Goal: Task Accomplishment & Management: Manage account settings

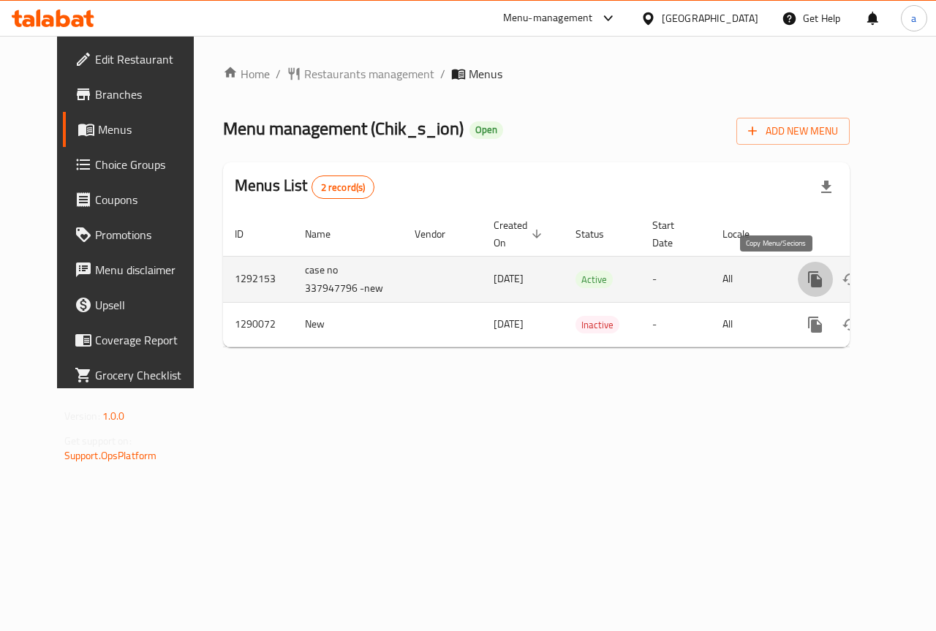
click at [808, 285] on icon "more" at bounding box center [815, 279] width 14 height 16
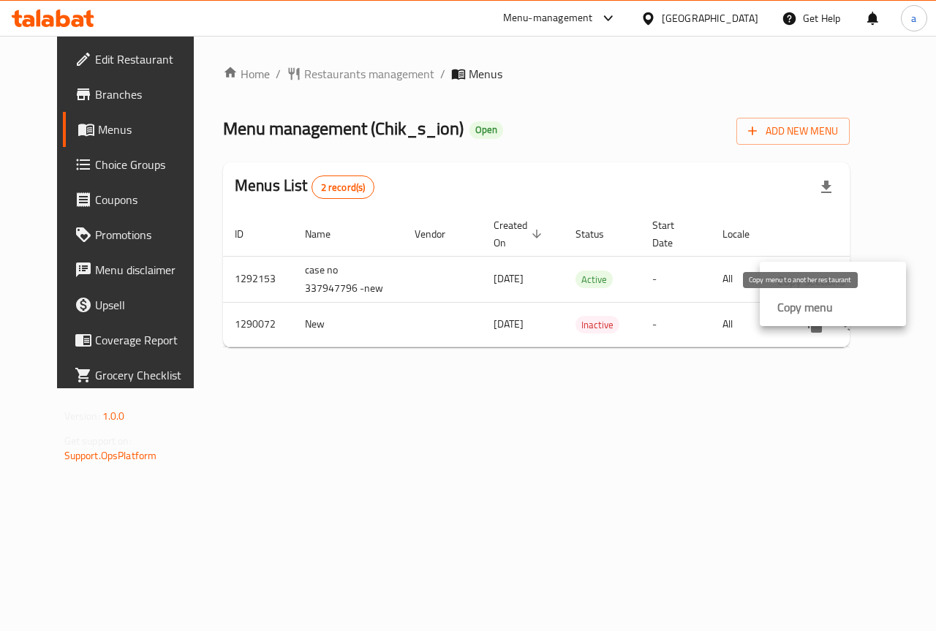
click at [814, 308] on strong "Copy menu" at bounding box center [805, 307] width 56 height 18
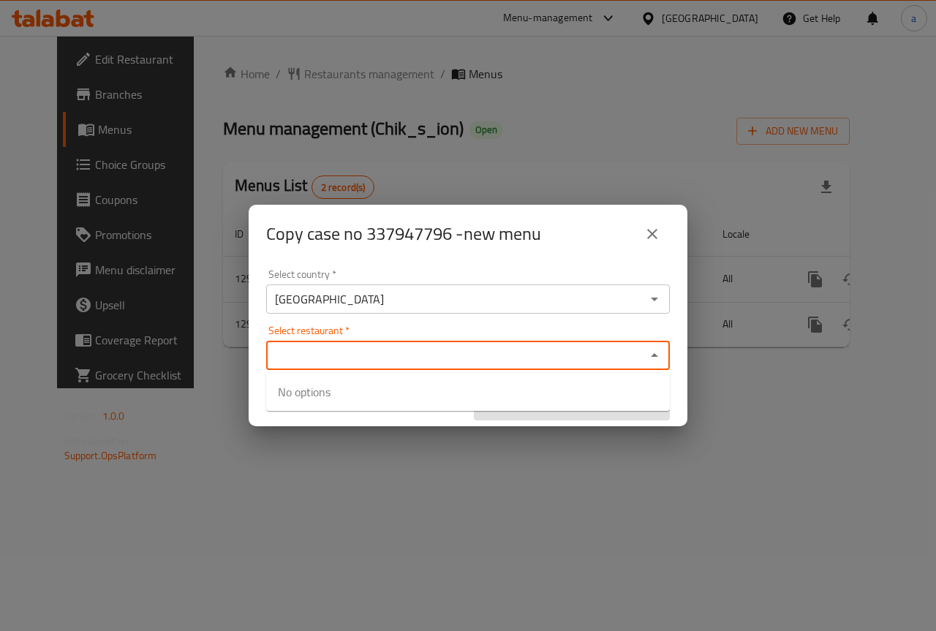
click at [449, 347] on input "Select restaurant   *" at bounding box center [455, 355] width 371 height 20
click at [363, 341] on div "Select restaurant *" at bounding box center [467, 355] width 403 height 29
paste input "Chik-s-ion, Tagammoa 5 - El Banafseg Buildings"
type input "C"
type input "7"
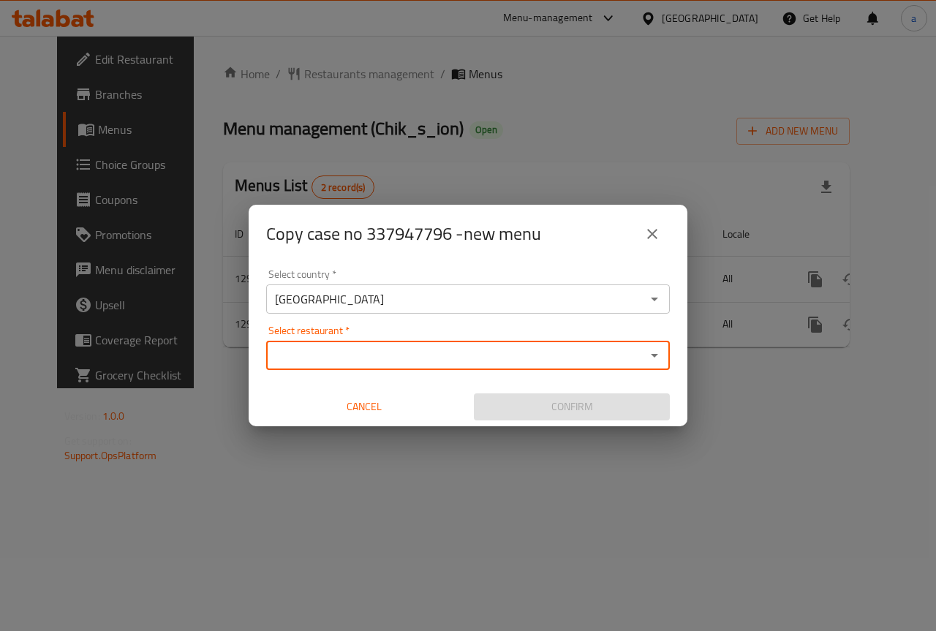
click at [390, 352] on input "Select restaurant   *" at bounding box center [455, 355] width 371 height 20
drag, startPoint x: 390, startPoint y: 352, endPoint x: 314, endPoint y: 360, distance: 77.2
click at [314, 360] on input "Select restaurant   *" at bounding box center [455, 355] width 371 height 20
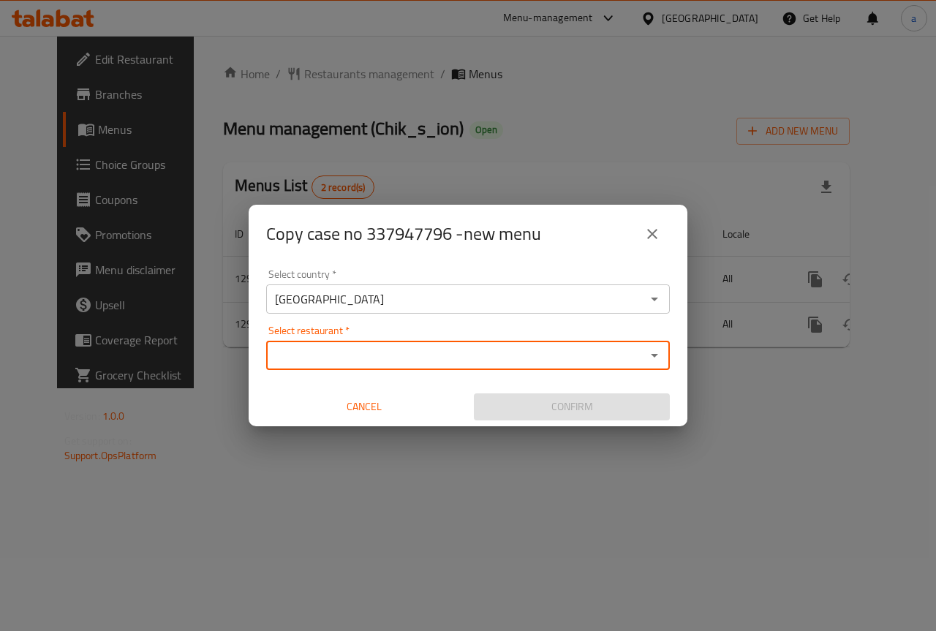
paste input "776348"
type input "7"
click at [649, 232] on icon "close" at bounding box center [652, 234] width 10 height 10
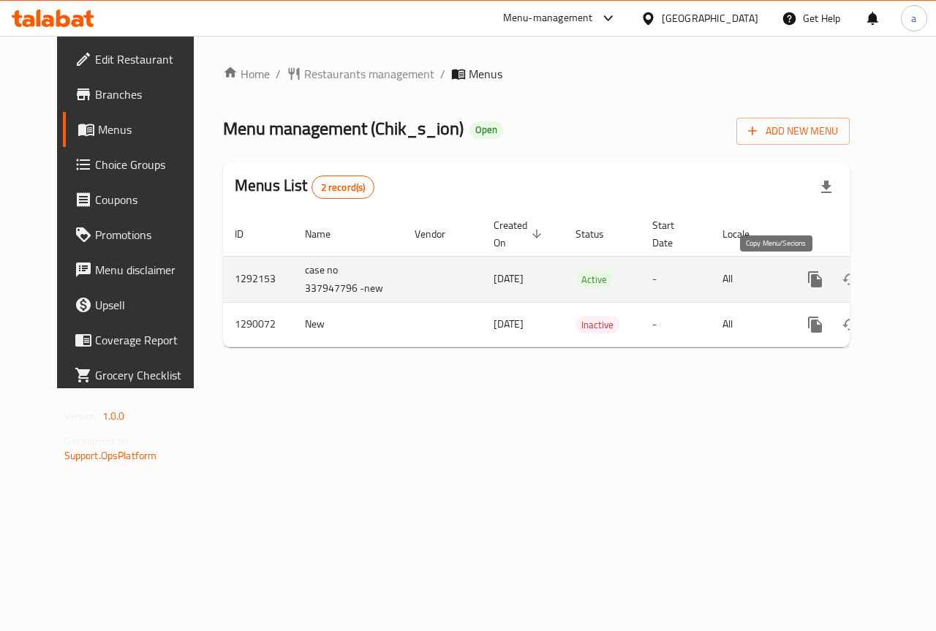
click at [797, 278] on button "more" at bounding box center [814, 279] width 35 height 35
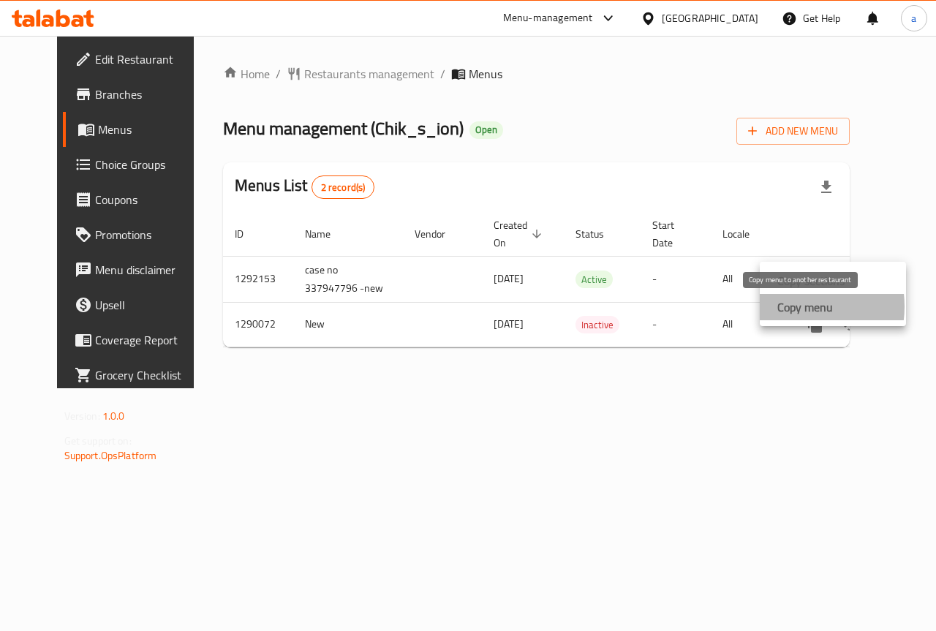
click at [788, 306] on strong "Copy menu" at bounding box center [805, 307] width 56 height 18
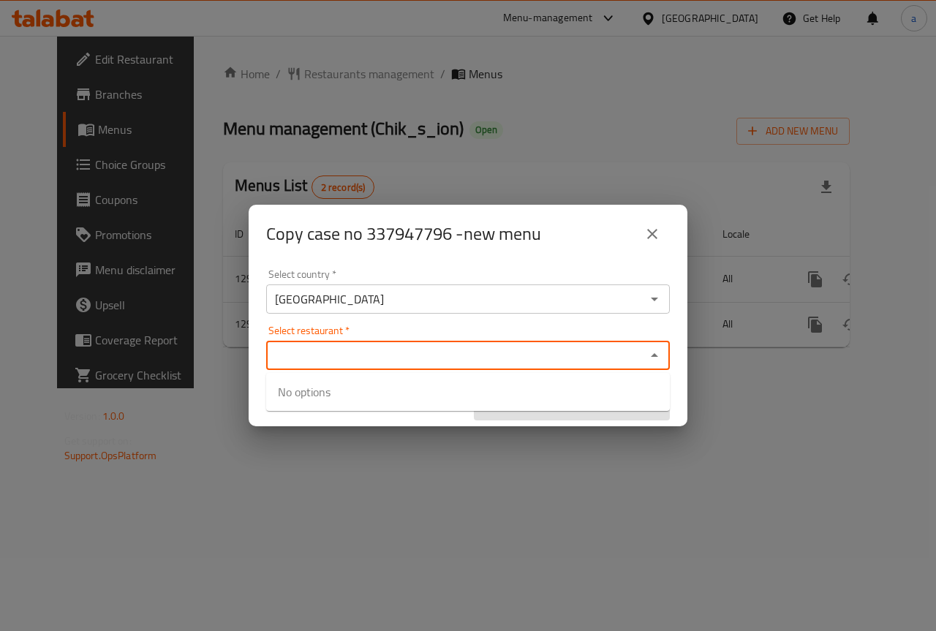
click at [466, 355] on input "Select restaurant   *" at bounding box center [455, 355] width 371 height 20
click at [645, 235] on icon "close" at bounding box center [652, 234] width 18 height 18
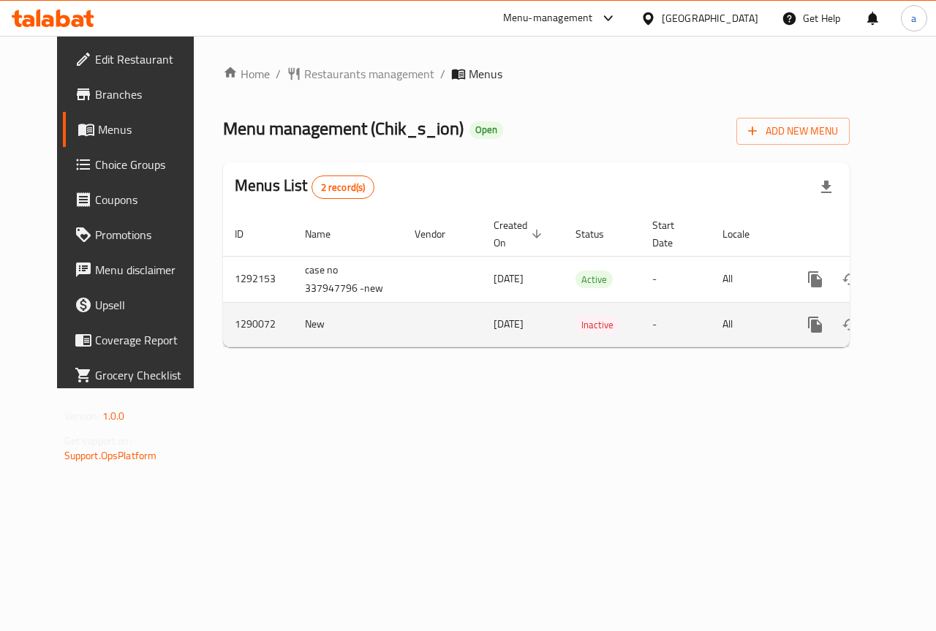
click at [223, 326] on td "1290072" at bounding box center [258, 324] width 70 height 45
click at [911, 320] on icon "enhanced table" at bounding box center [920, 325] width 18 height 18
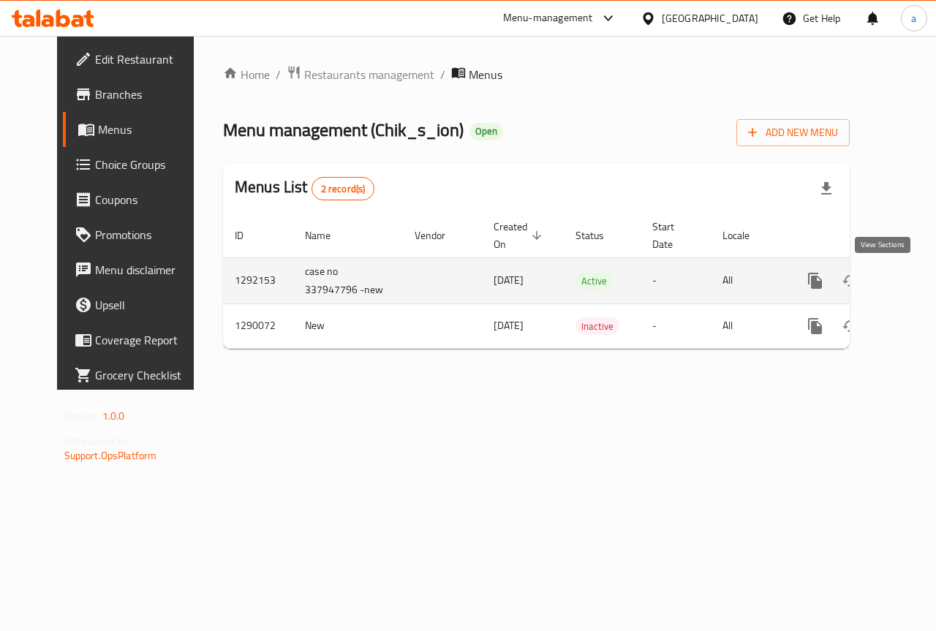
click at [911, 278] on icon "enhanced table" at bounding box center [920, 281] width 18 height 18
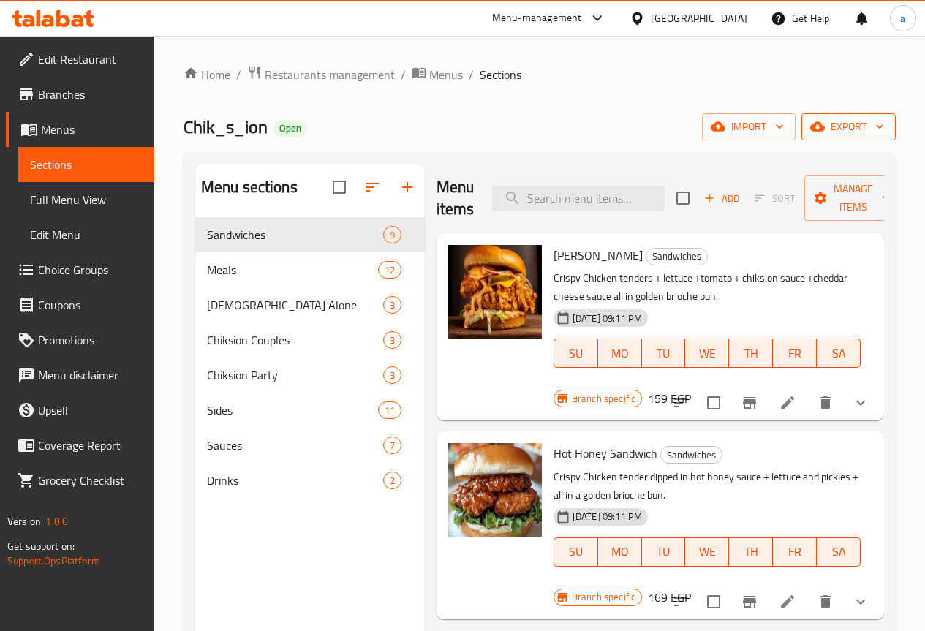
click at [812, 136] on button "export" at bounding box center [848, 126] width 94 height 27
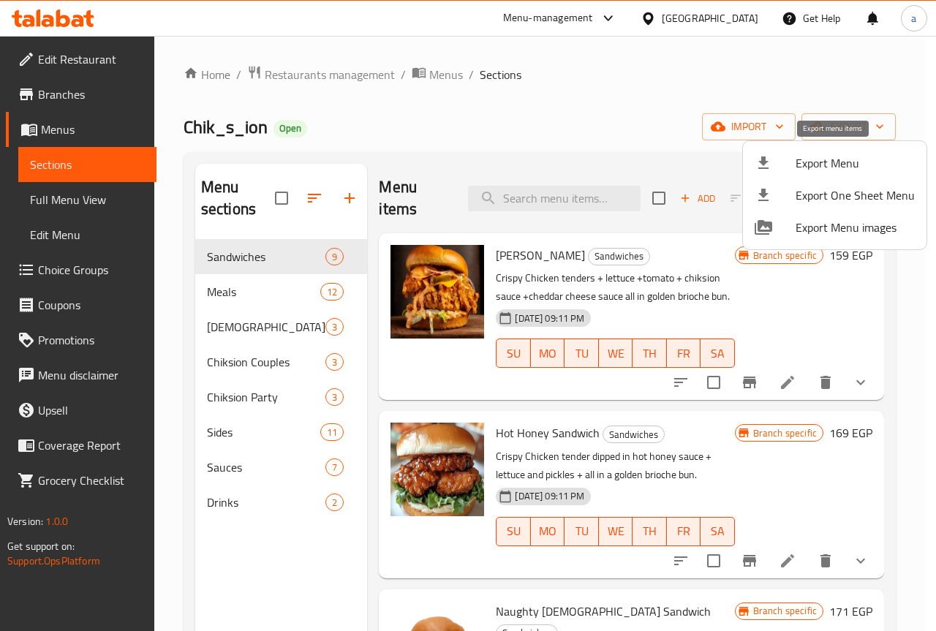
click at [814, 154] on span "Export Menu" at bounding box center [854, 163] width 119 height 18
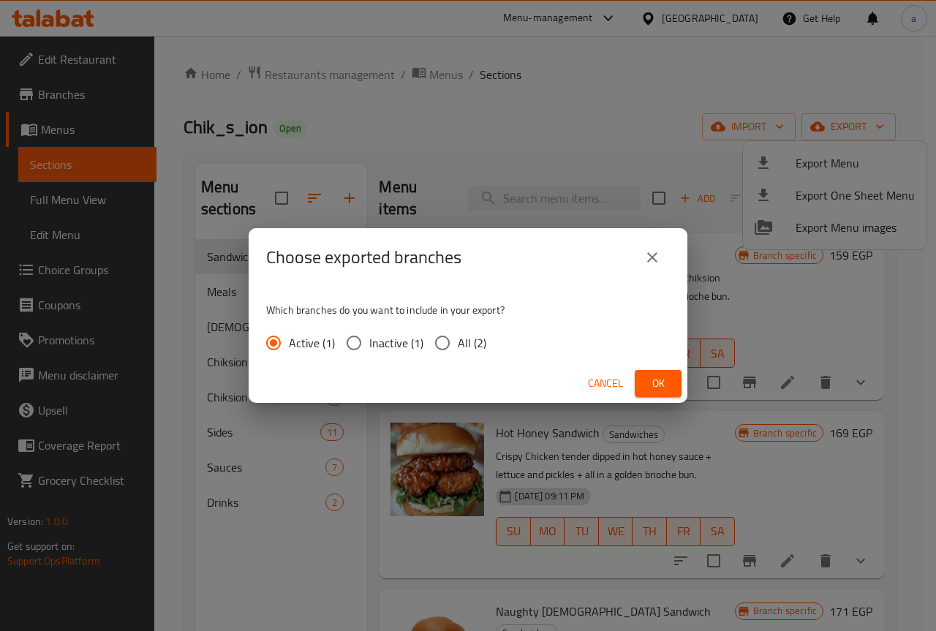
click at [452, 343] on input "All (2)" at bounding box center [442, 342] width 31 height 31
radio input "true"
click at [323, 339] on span "Active (1)" at bounding box center [312, 343] width 46 height 18
click at [289, 339] on input "Active (1)" at bounding box center [273, 342] width 31 height 31
radio input "true"
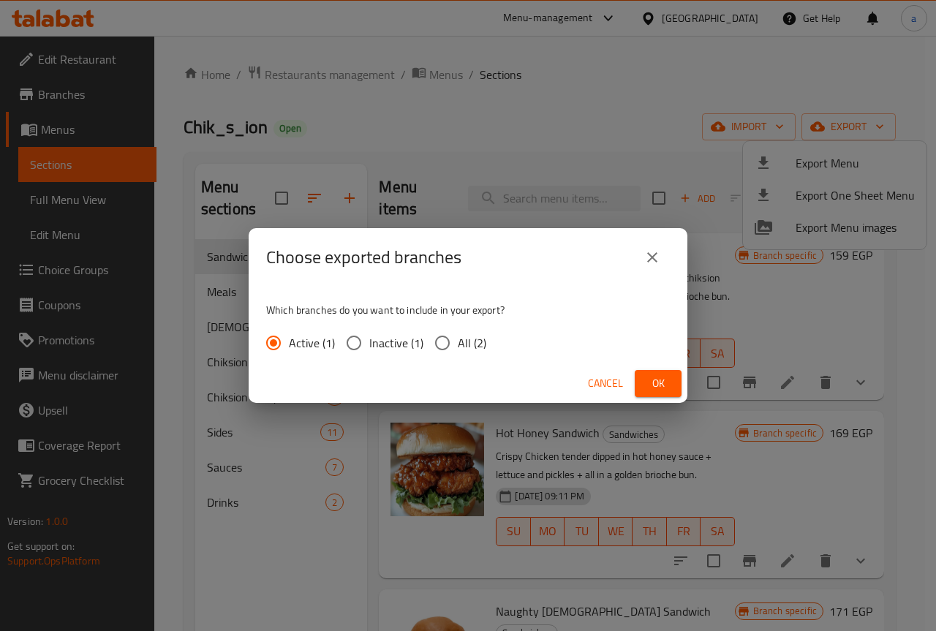
click at [661, 378] on span "Ok" at bounding box center [657, 383] width 23 height 18
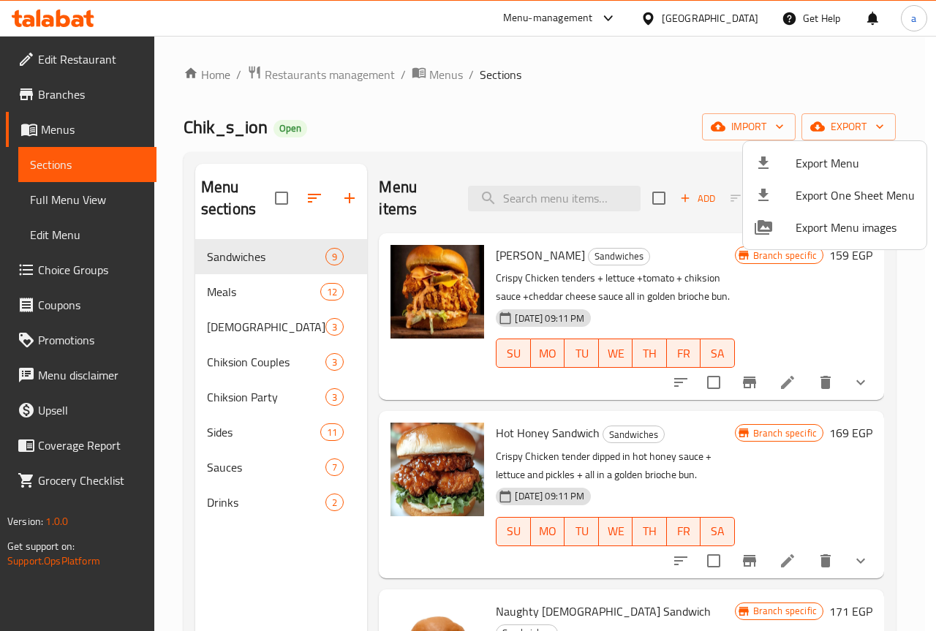
click at [89, 59] on div at bounding box center [468, 315] width 936 height 631
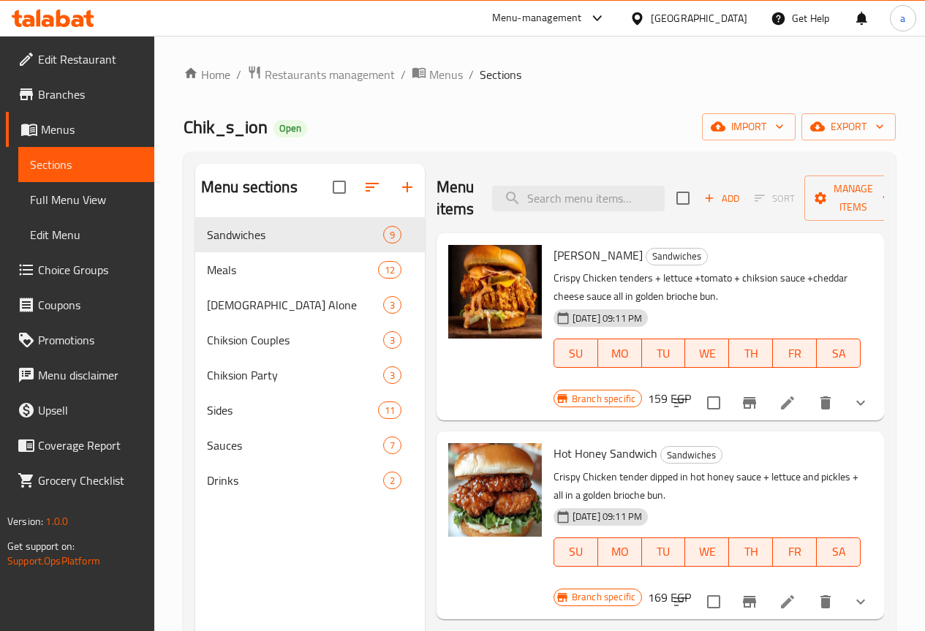
click at [92, 57] on span "Edit Restaurant" at bounding box center [90, 59] width 105 height 18
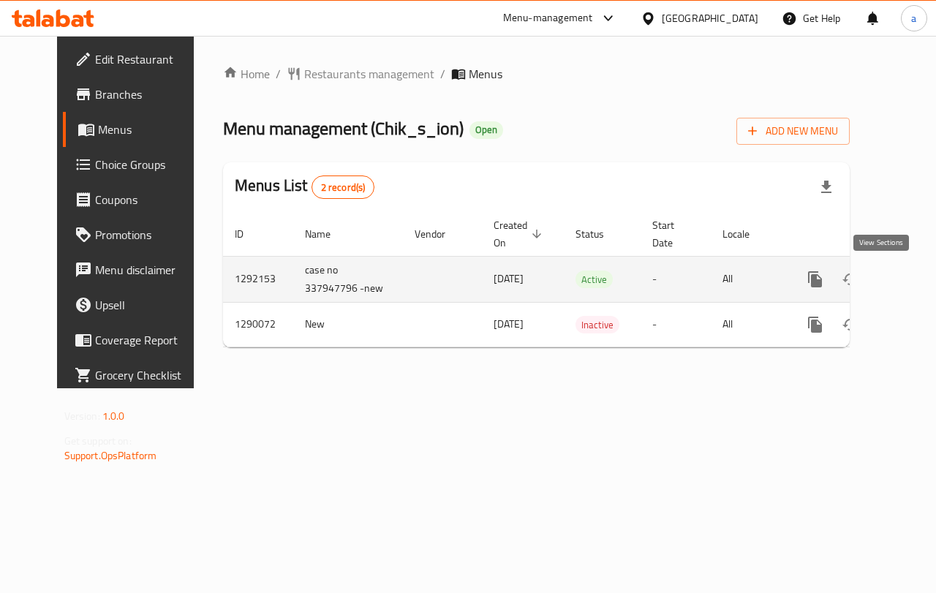
click at [914, 276] on icon "enhanced table" at bounding box center [920, 279] width 13 height 13
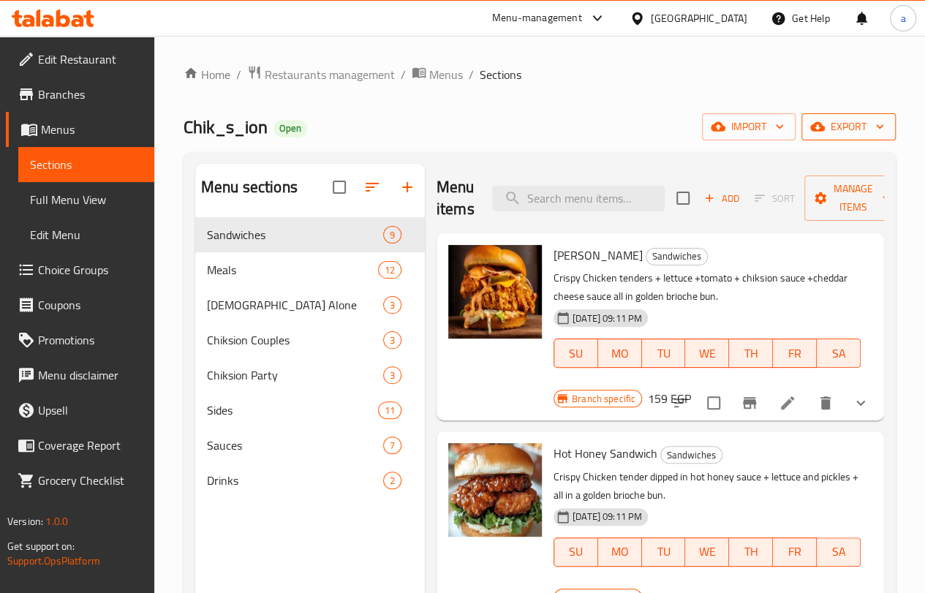
click at [849, 128] on span "export" at bounding box center [848, 127] width 71 height 18
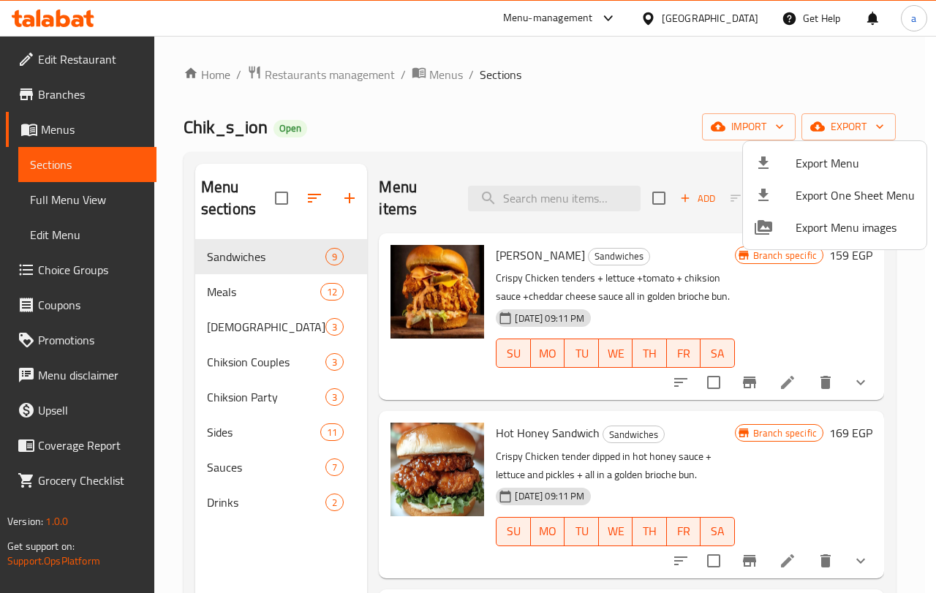
click at [852, 91] on div at bounding box center [468, 296] width 936 height 593
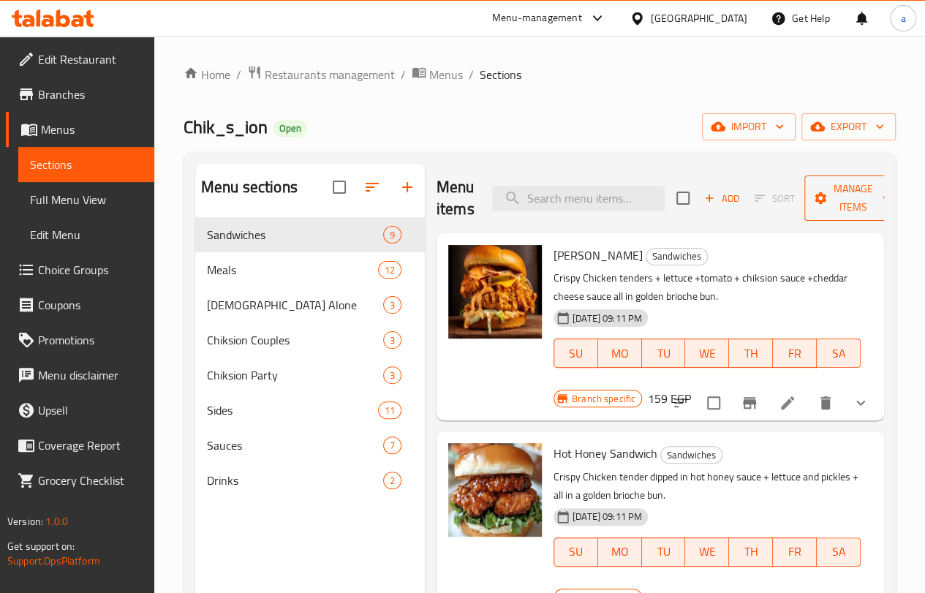
click at [826, 194] on span "Manage items" at bounding box center [853, 198] width 75 height 37
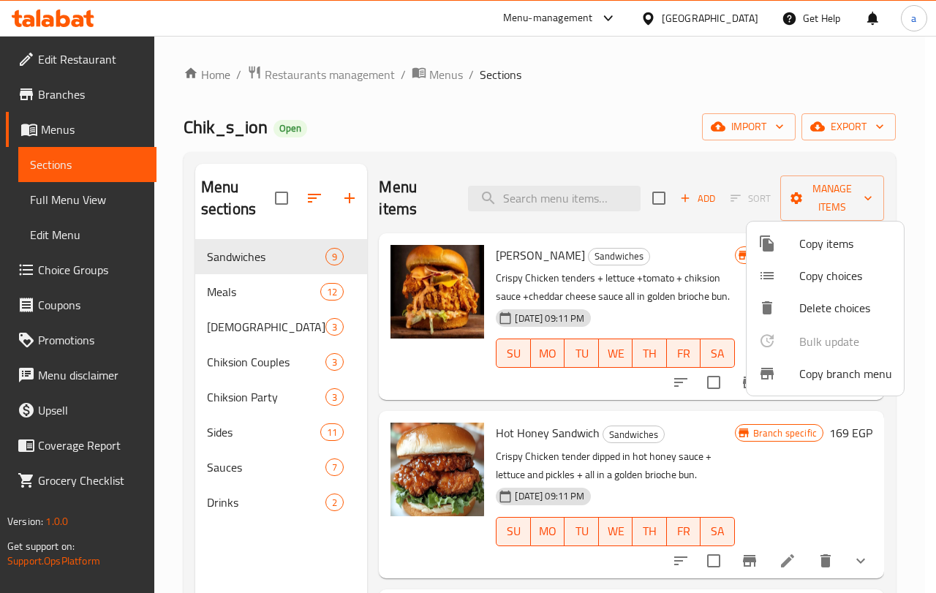
click at [858, 176] on div at bounding box center [468, 296] width 936 height 593
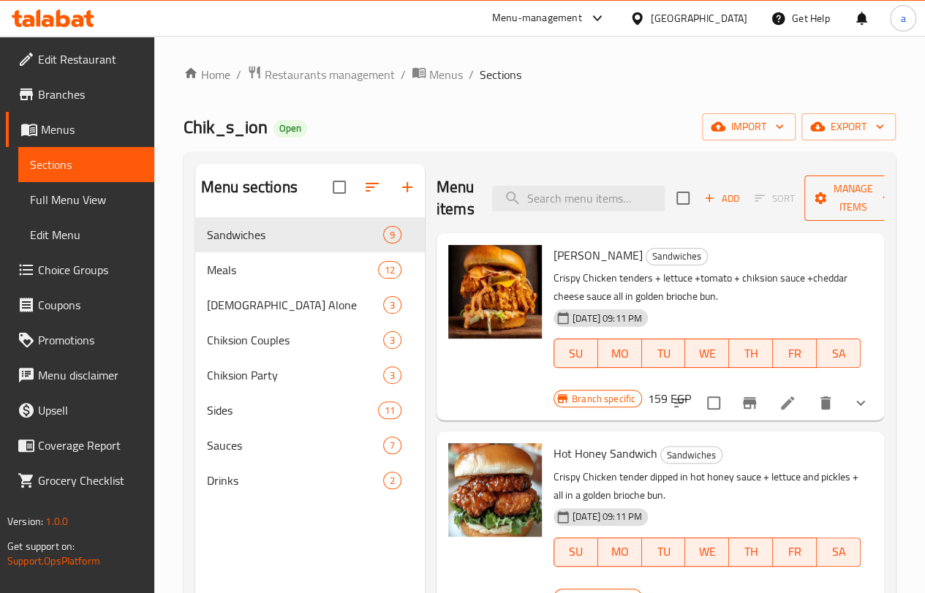
click at [837, 194] on span "Manage items" at bounding box center [853, 198] width 75 height 37
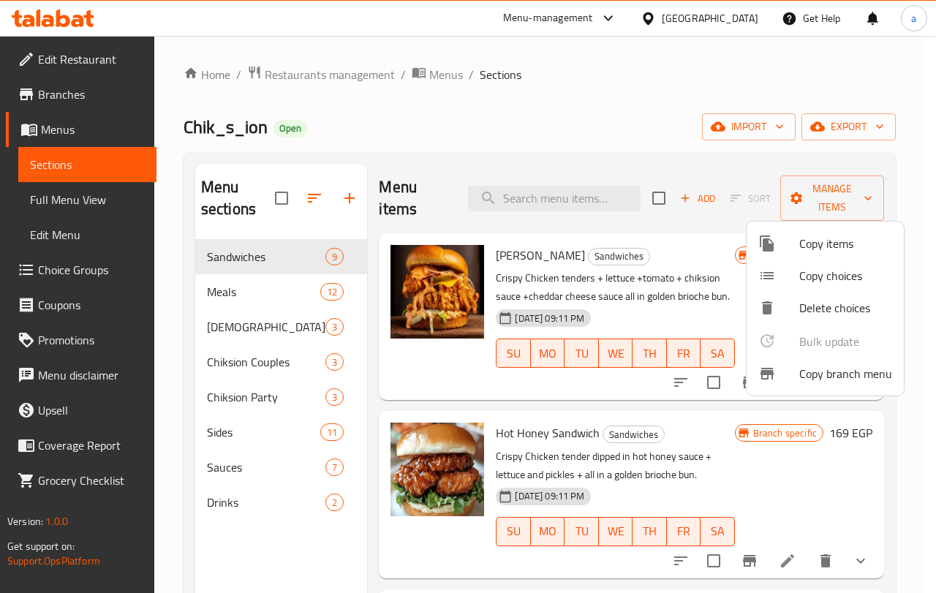
click at [664, 51] on div at bounding box center [468, 296] width 936 height 593
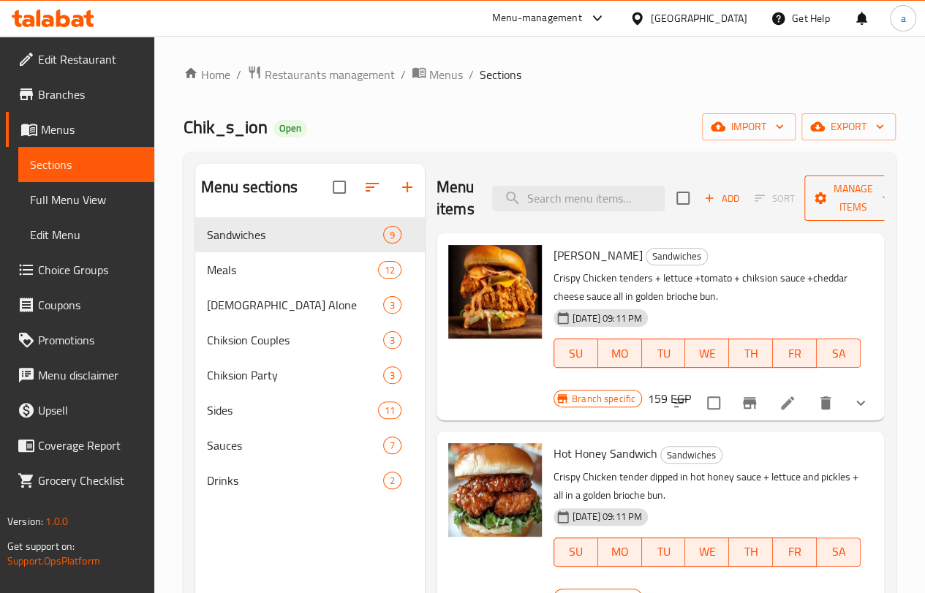
click at [816, 194] on span "Manage items" at bounding box center [853, 198] width 75 height 37
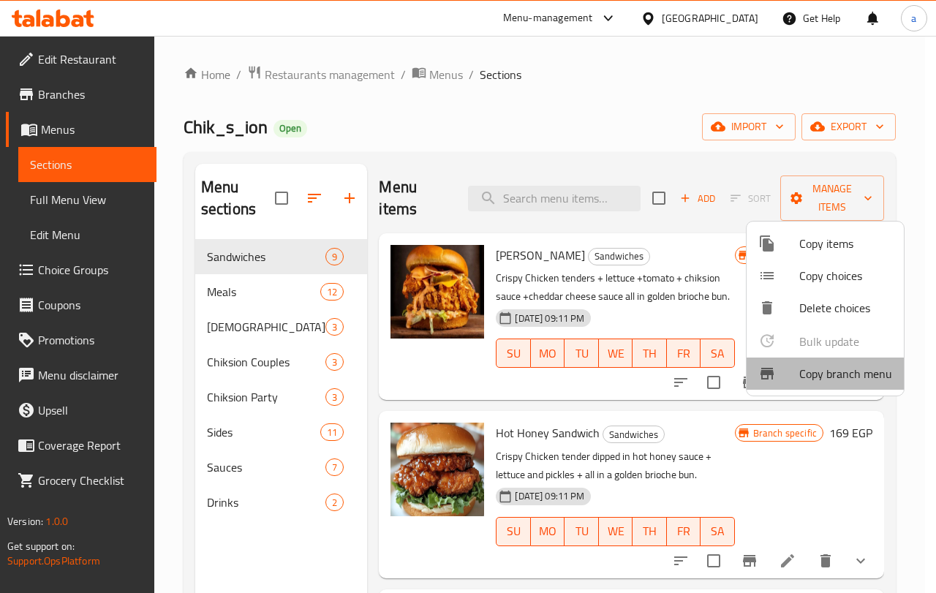
click at [837, 377] on span "Copy branch menu" at bounding box center [845, 374] width 93 height 18
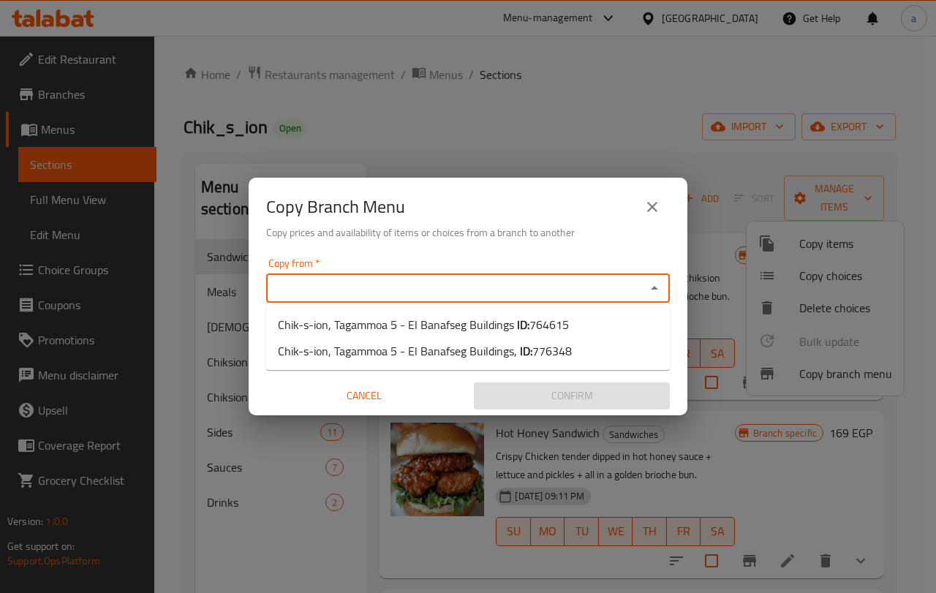
click at [351, 278] on input "Copy from   *" at bounding box center [455, 288] width 371 height 20
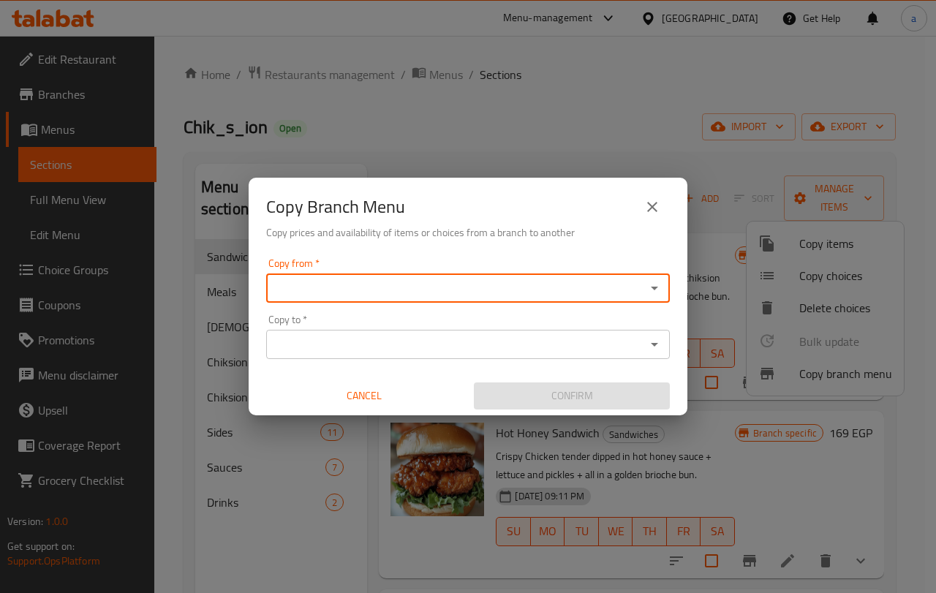
click at [403, 302] on div "Copy from *" at bounding box center [467, 287] width 403 height 29
click at [404, 293] on input "Copy from   *" at bounding box center [455, 288] width 371 height 20
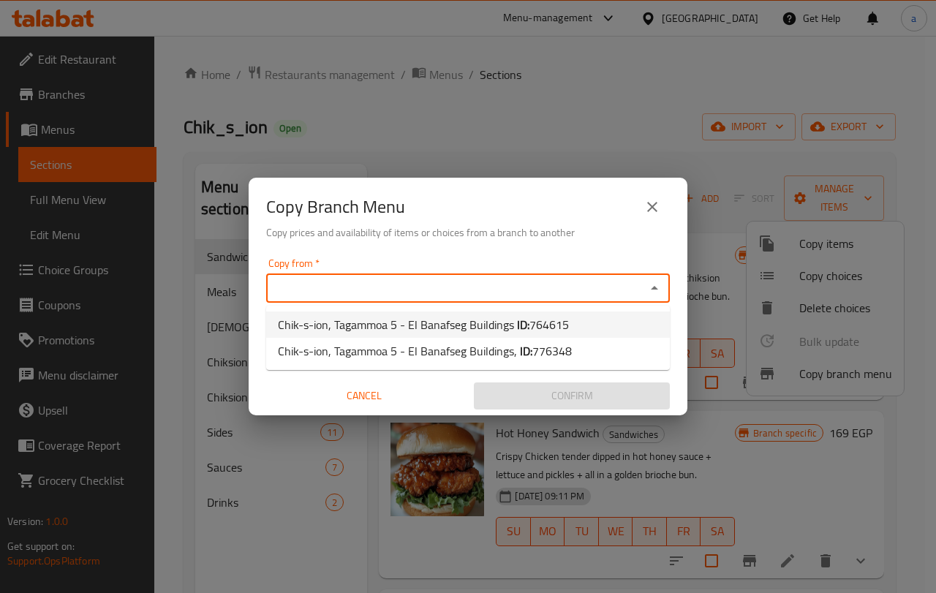
click at [542, 319] on span "764615" at bounding box center [548, 325] width 39 height 22
type input "Chik-s-ion, Tagammoa 5 - El Banafseg Buildings"
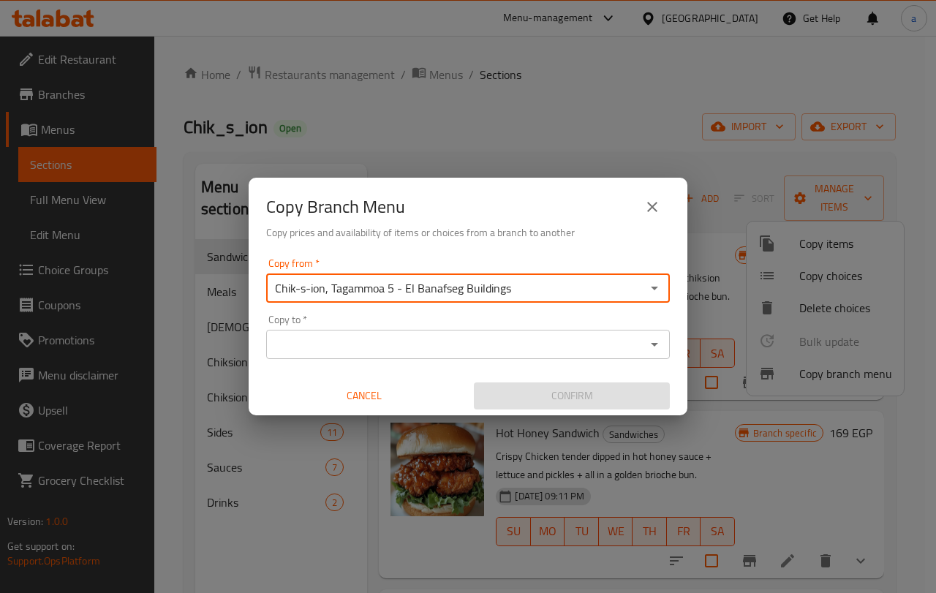
click at [431, 333] on div "Copy to *" at bounding box center [467, 344] width 403 height 29
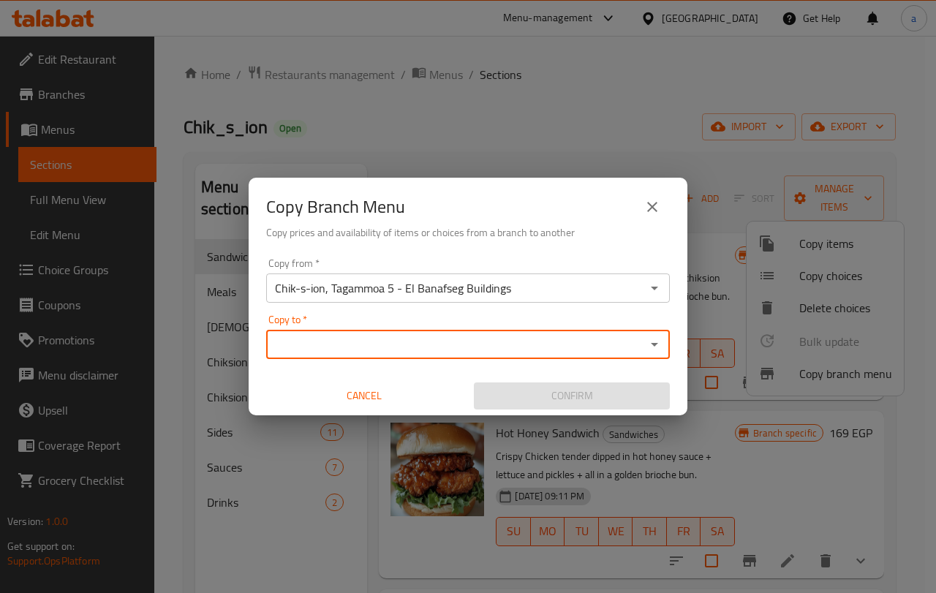
click at [412, 341] on input "Copy to   *" at bounding box center [455, 344] width 371 height 20
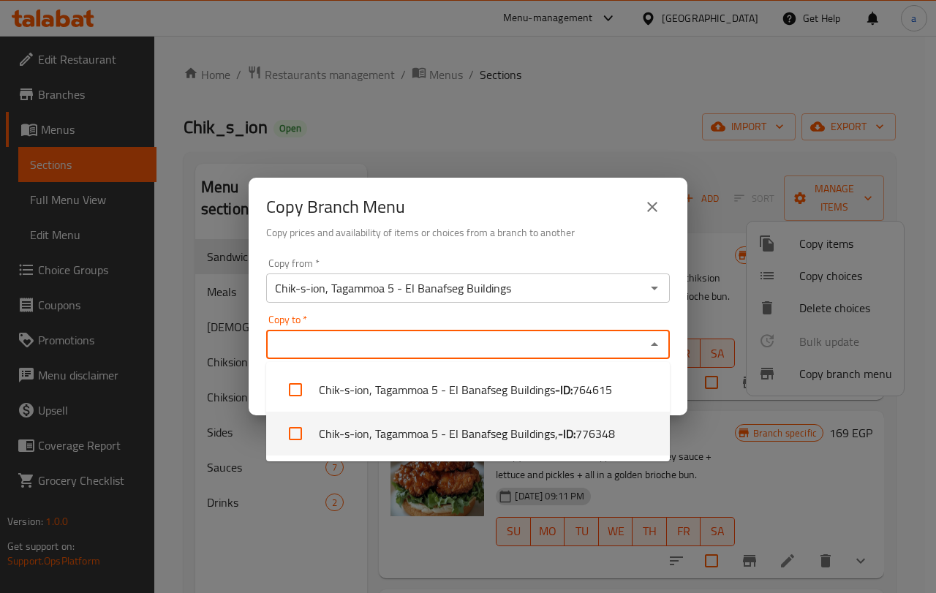
click at [542, 431] on li "Chik-s-ion, Tagammoa 5 - El Banafseg Buildings, - ID: 776348" at bounding box center [467, 434] width 403 height 44
checkbox input "true"
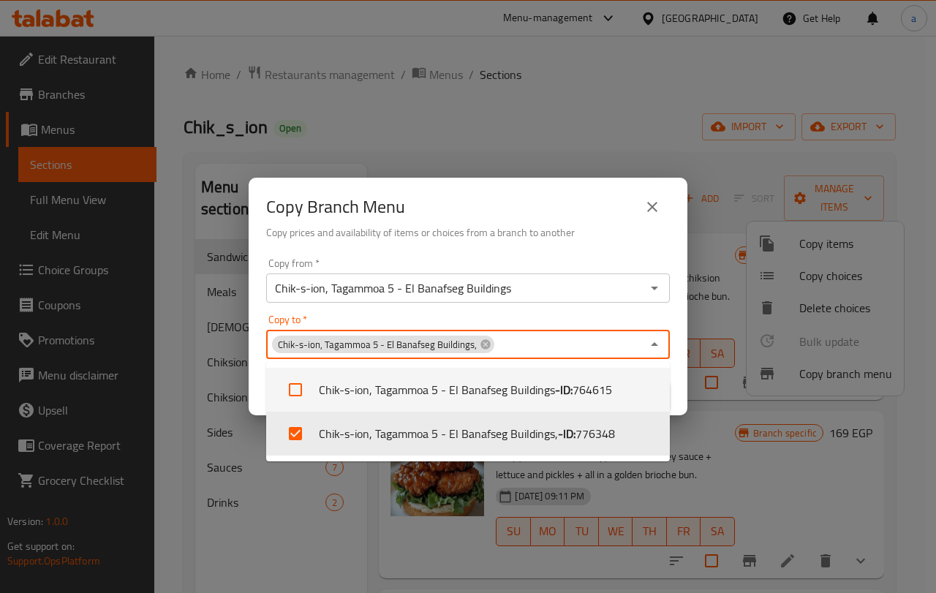
click at [617, 240] on h6 "Copy prices and availability of items or choices from a branch to another" at bounding box center [467, 232] width 403 height 16
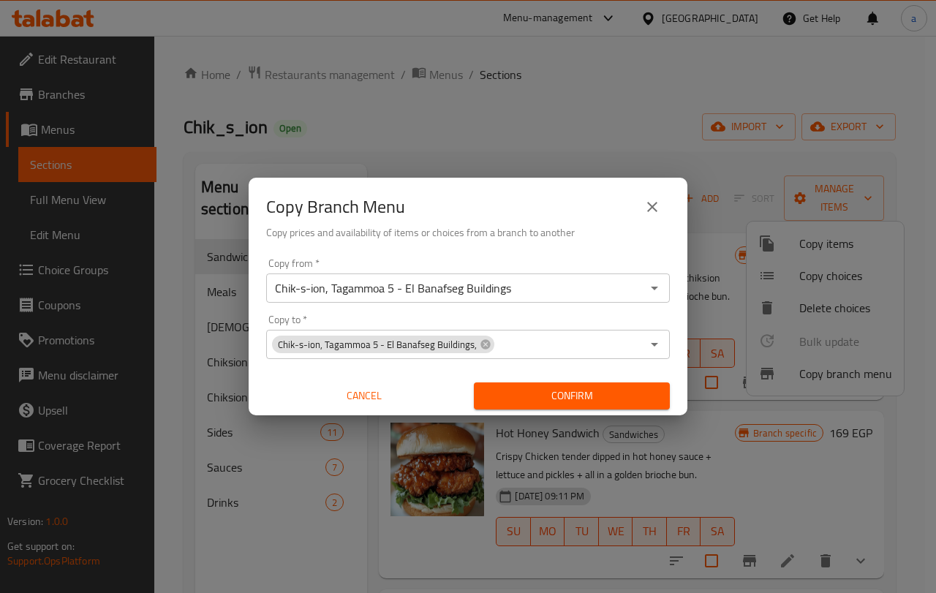
click at [591, 402] on span "Confirm" at bounding box center [571, 396] width 173 height 18
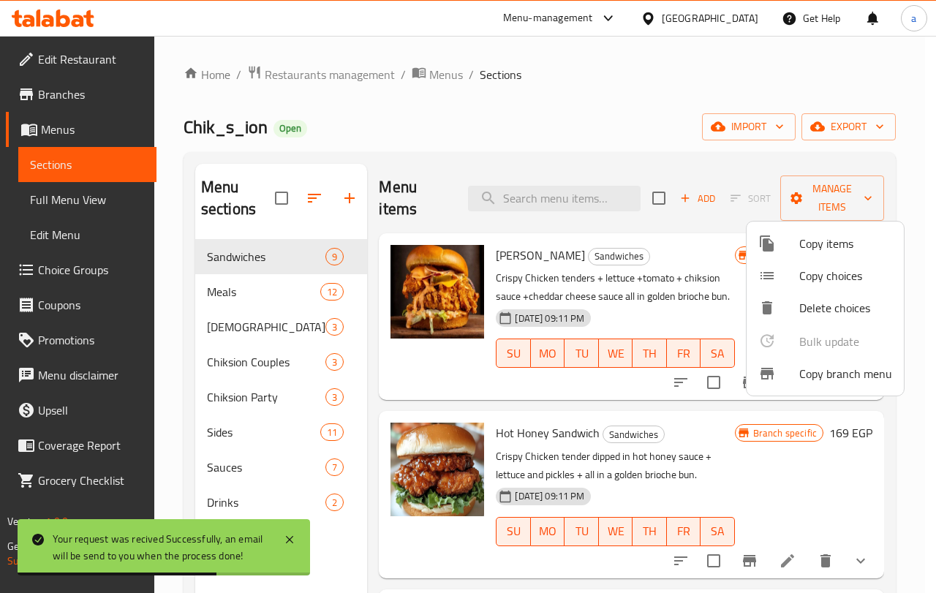
click at [75, 205] on div at bounding box center [468, 296] width 936 height 593
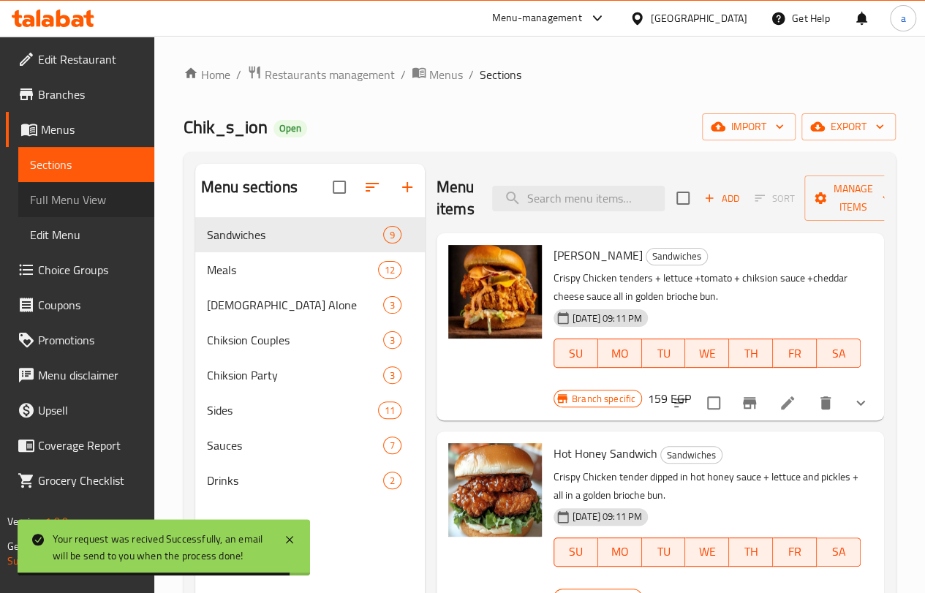
click at [76, 199] on span "Full Menu View" at bounding box center [86, 200] width 113 height 18
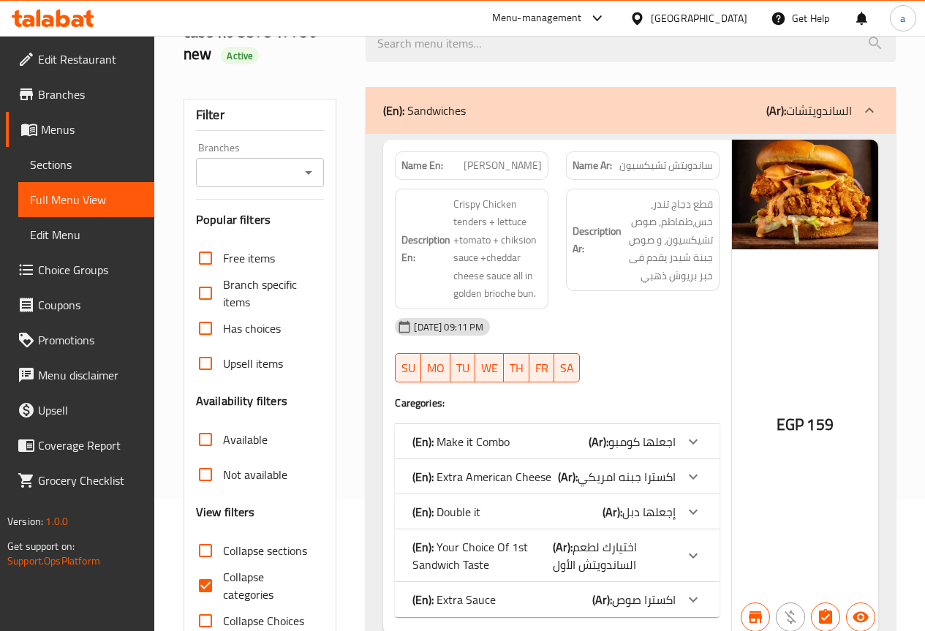
scroll to position [292, 0]
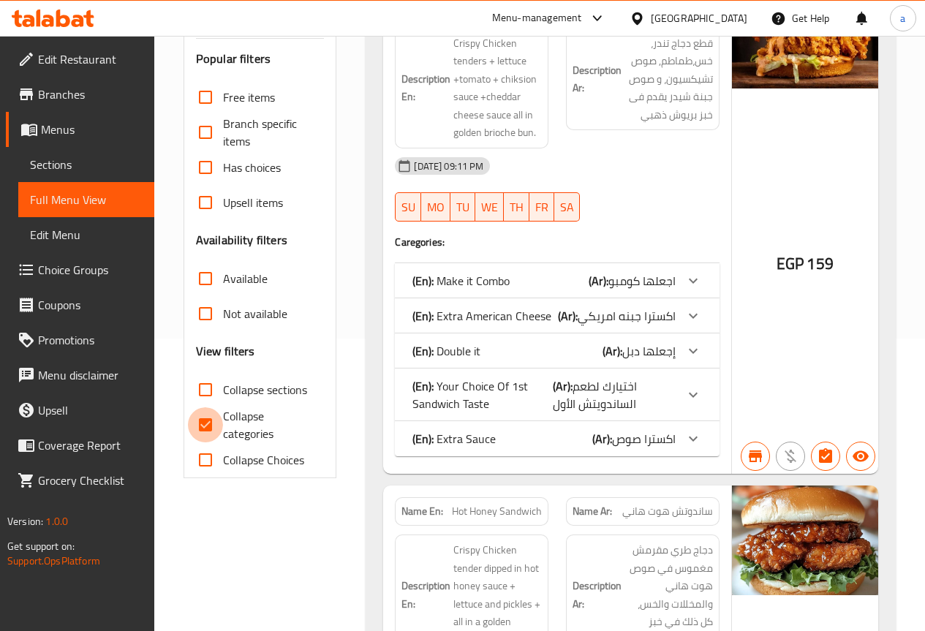
click at [205, 424] on input "Collapse categories" at bounding box center [205, 424] width 35 height 35
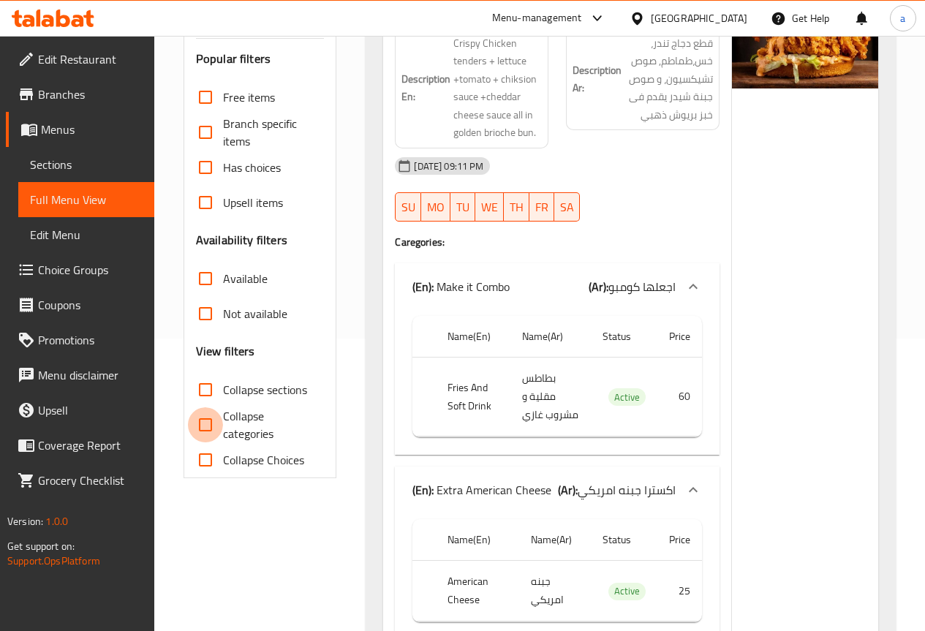
click at [208, 424] on input "Collapse categories" at bounding box center [205, 424] width 35 height 35
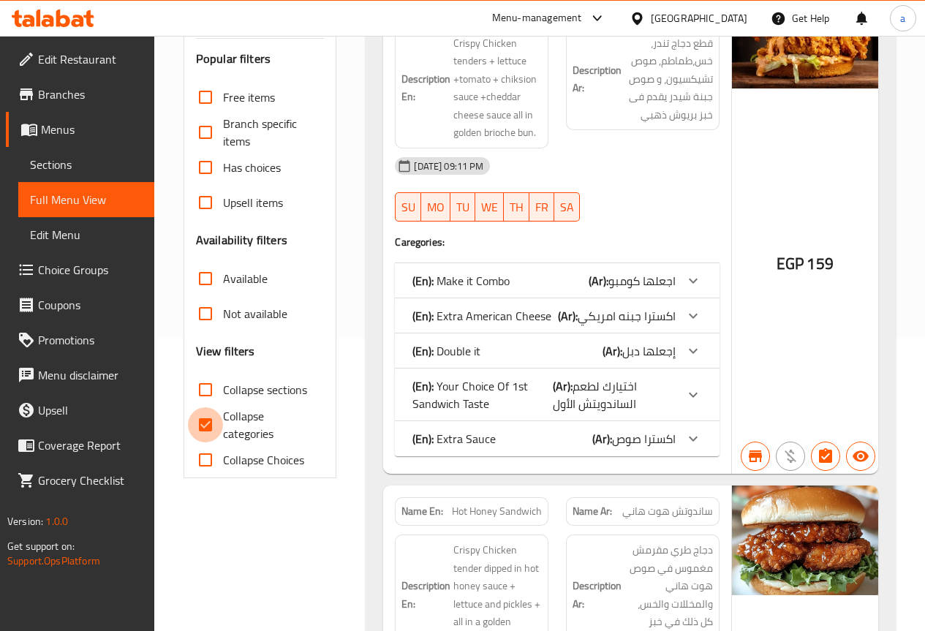
click at [219, 422] on input "Collapse categories" at bounding box center [205, 424] width 35 height 35
checkbox input "false"
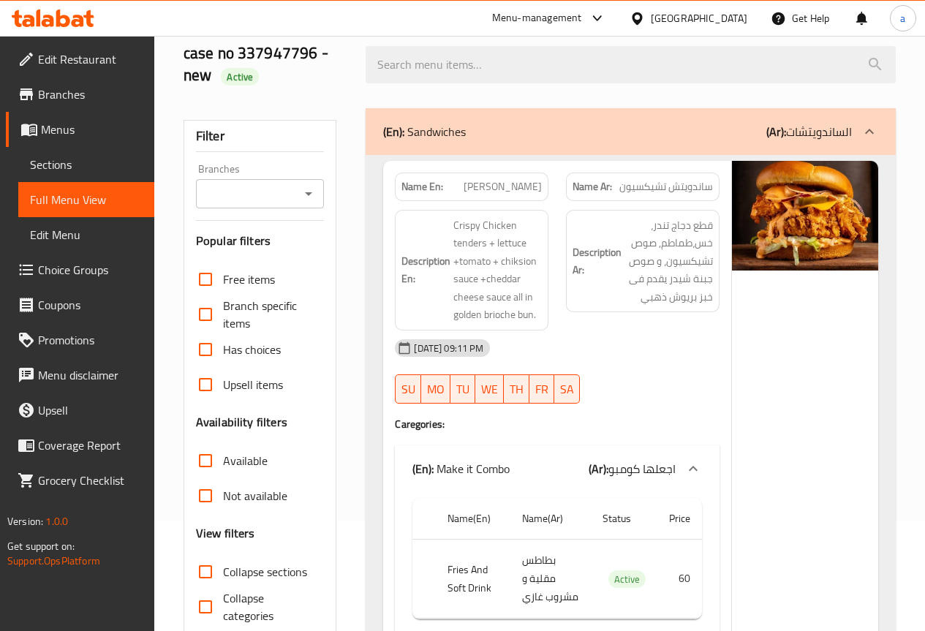
scroll to position [146, 0]
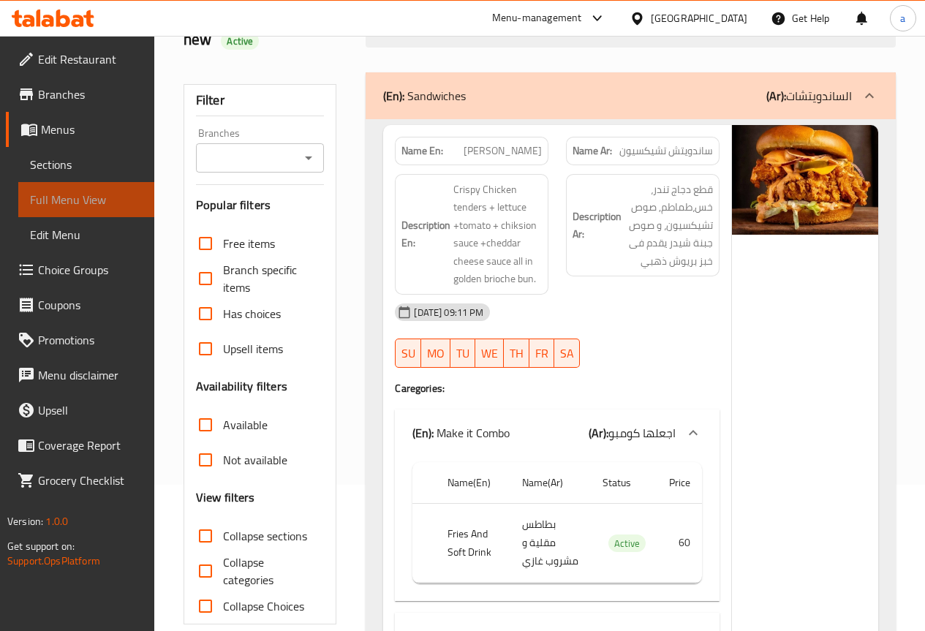
click at [101, 192] on span "Full Menu View" at bounding box center [86, 200] width 113 height 18
click at [83, 167] on span "Sections" at bounding box center [86, 165] width 113 height 18
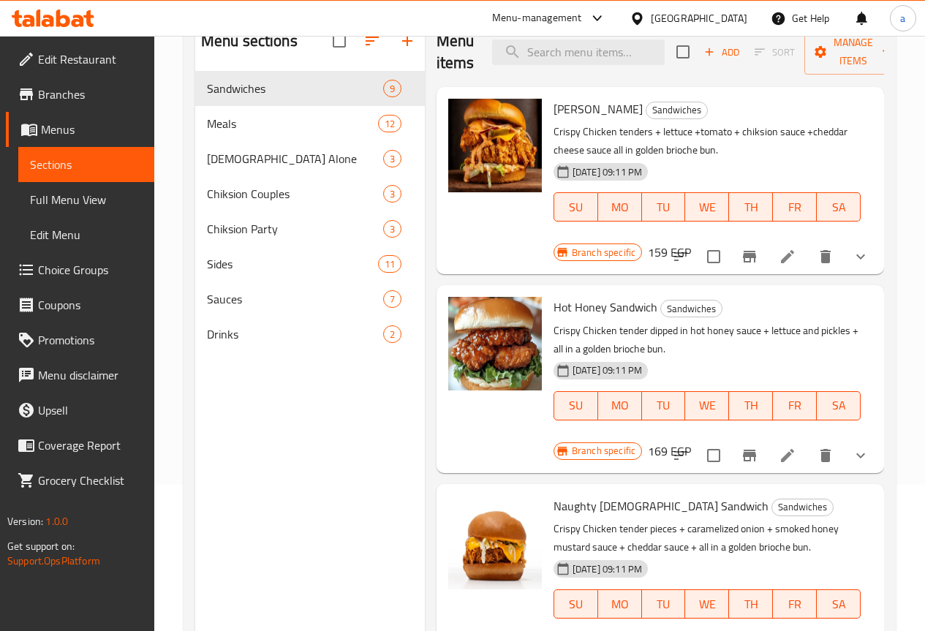
click at [52, 201] on span "Full Menu View" at bounding box center [86, 200] width 113 height 18
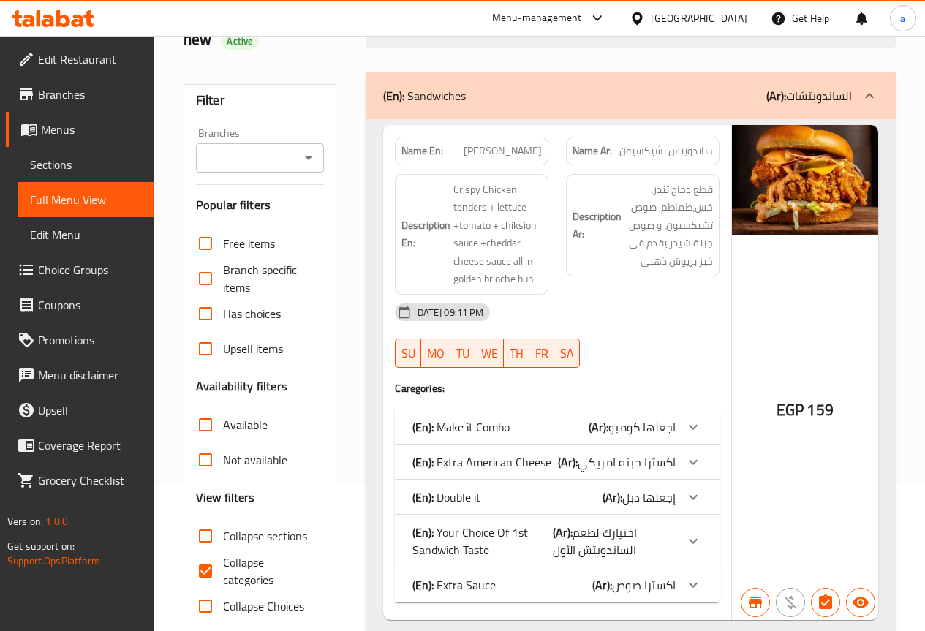
scroll to position [439, 0]
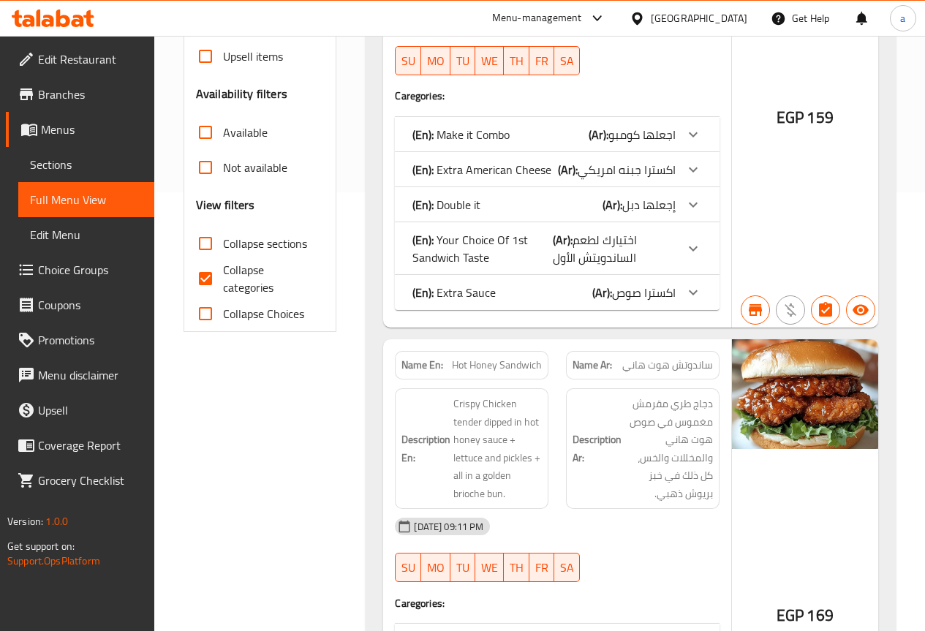
click at [216, 265] on input "Collapse categories" at bounding box center [205, 278] width 35 height 35
checkbox input "false"
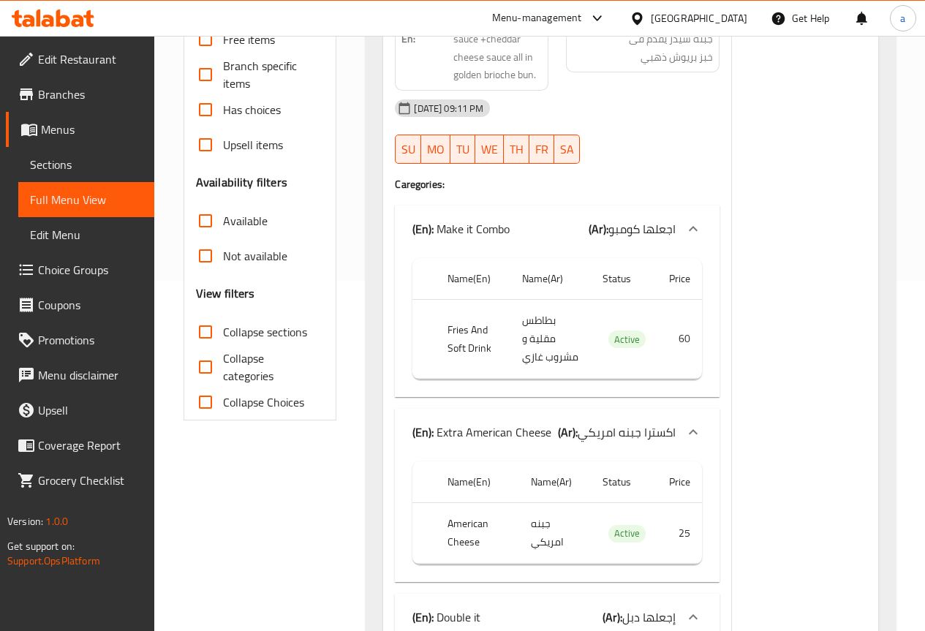
scroll to position [146, 0]
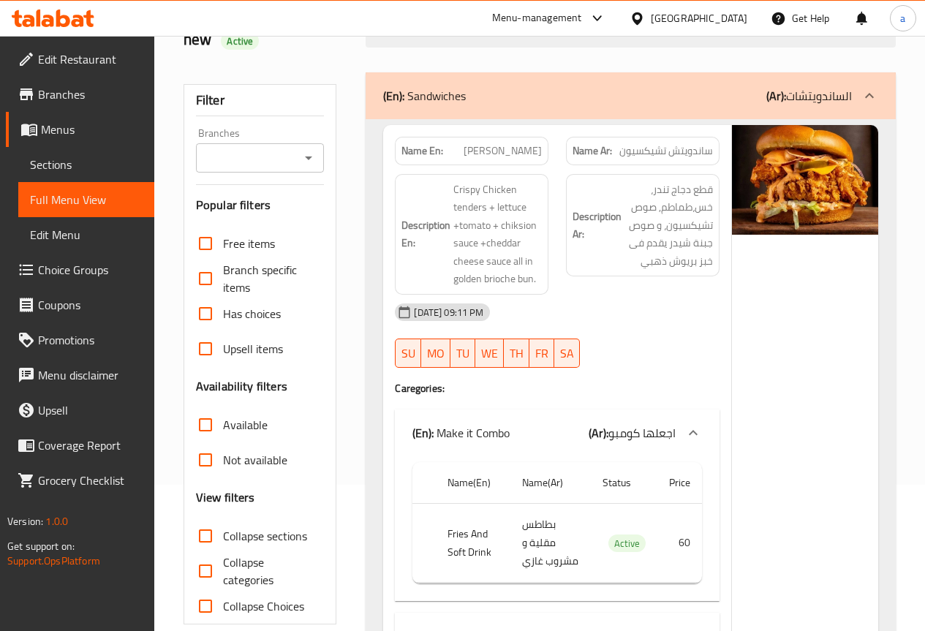
click at [67, 198] on span "Full Menu View" at bounding box center [86, 200] width 113 height 18
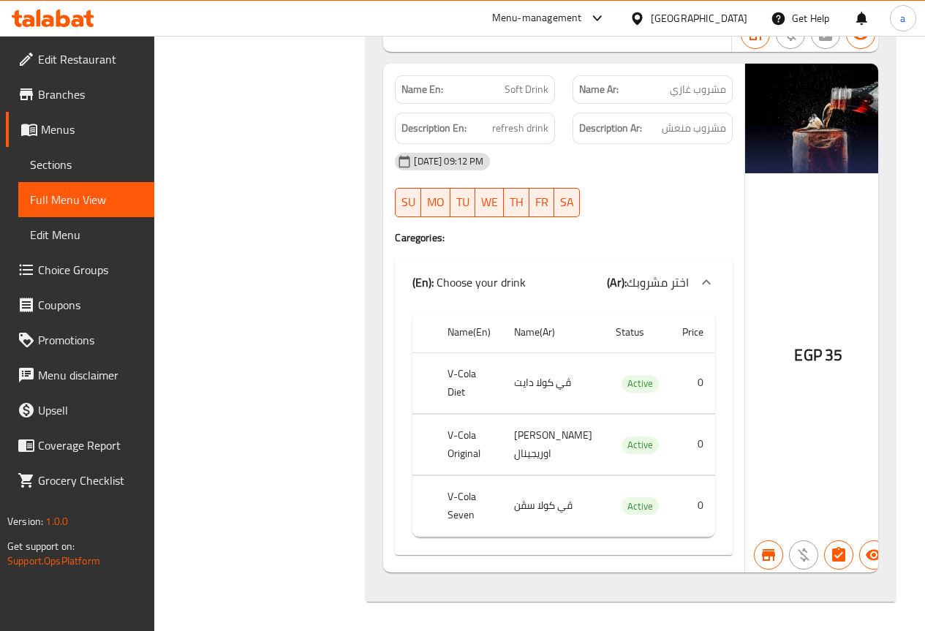
scroll to position [61981, 0]
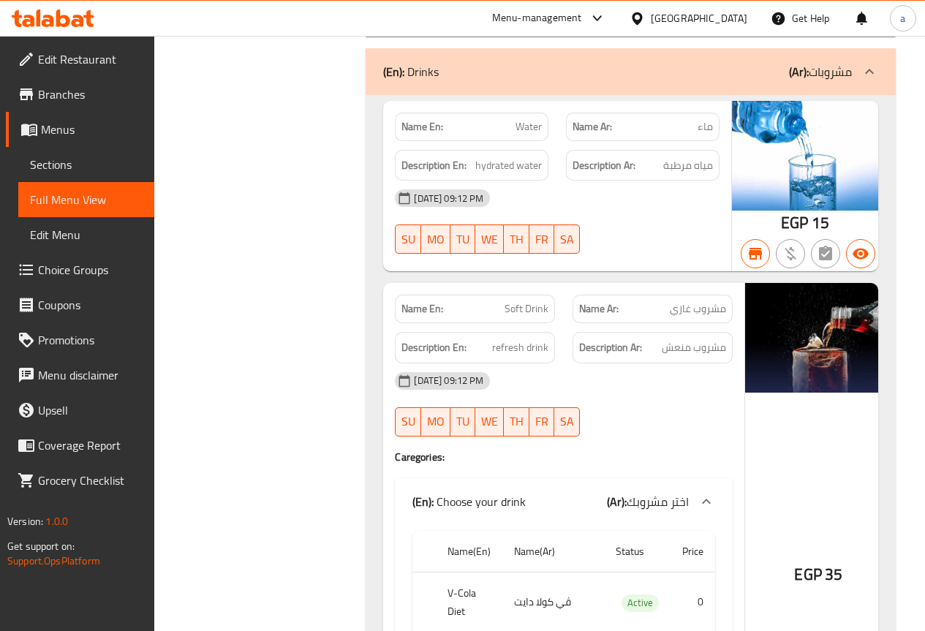
click at [77, 95] on span "Branches" at bounding box center [90, 95] width 105 height 18
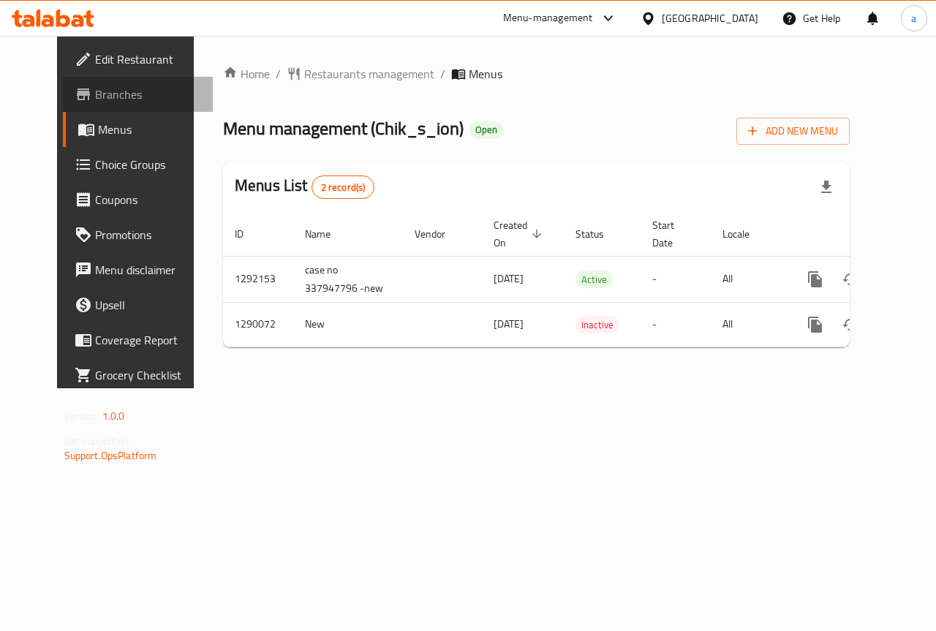
click at [95, 100] on span "Branches" at bounding box center [148, 95] width 107 height 18
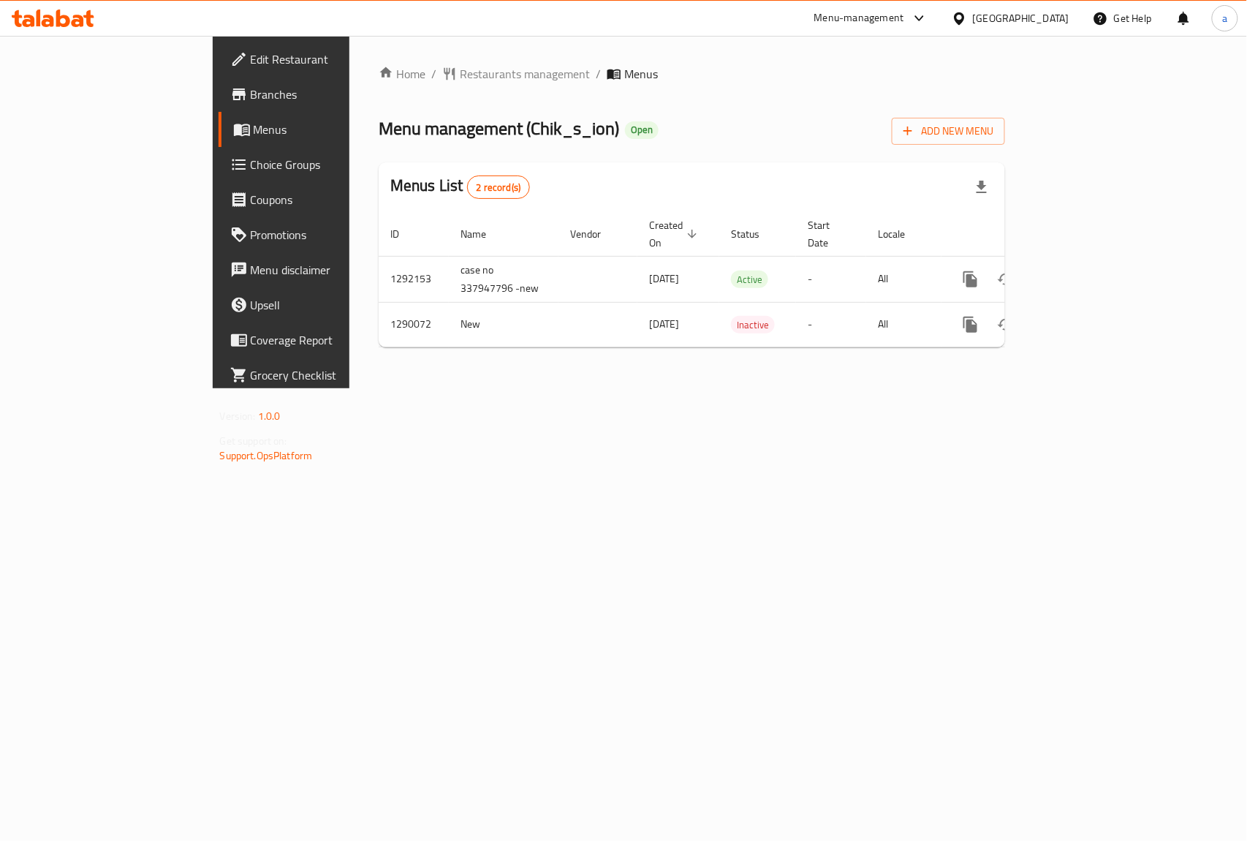
click at [254, 121] on span "Menus" at bounding box center [332, 130] width 156 height 18
click at [251, 86] on span "Branches" at bounding box center [330, 95] width 159 height 18
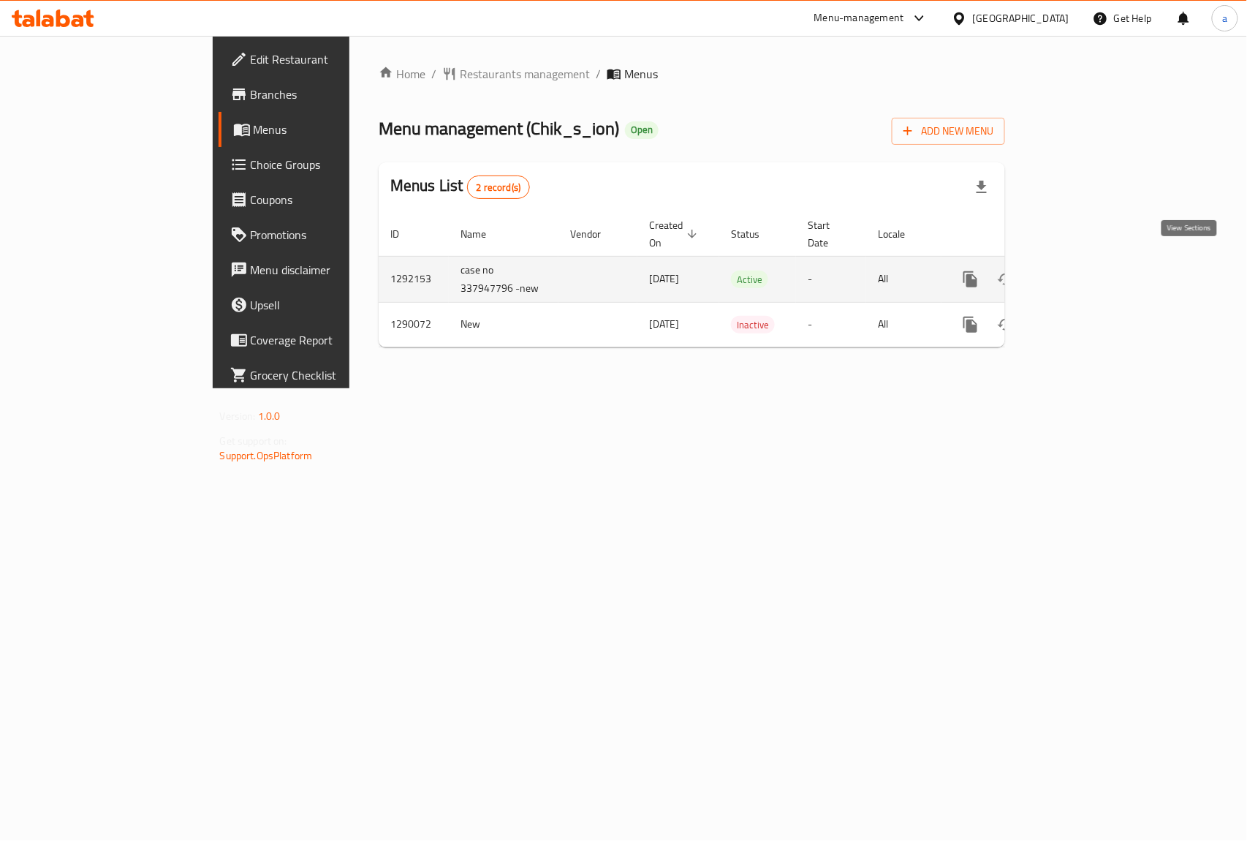
click at [1085, 270] on icon "enhanced table" at bounding box center [1076, 279] width 18 height 18
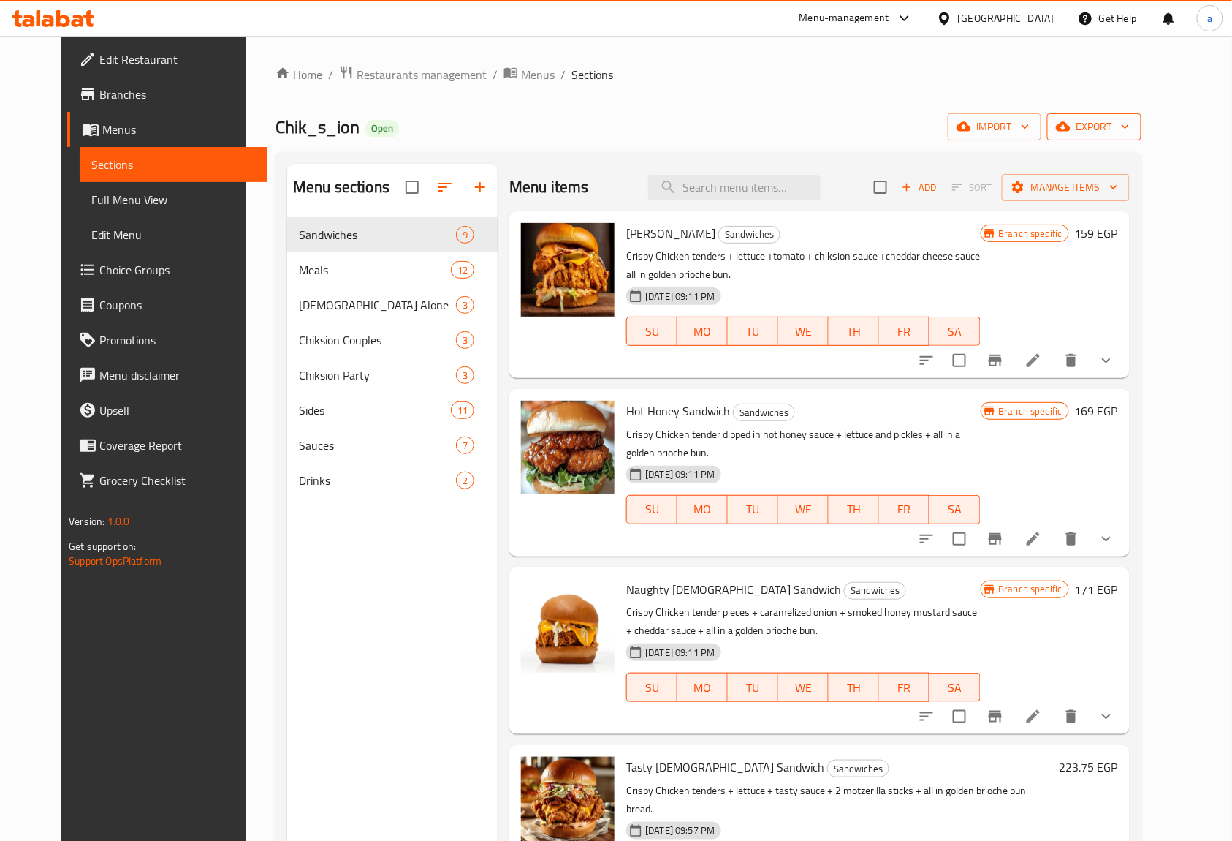
click at [1071, 120] on icon "button" at bounding box center [1063, 126] width 15 height 15
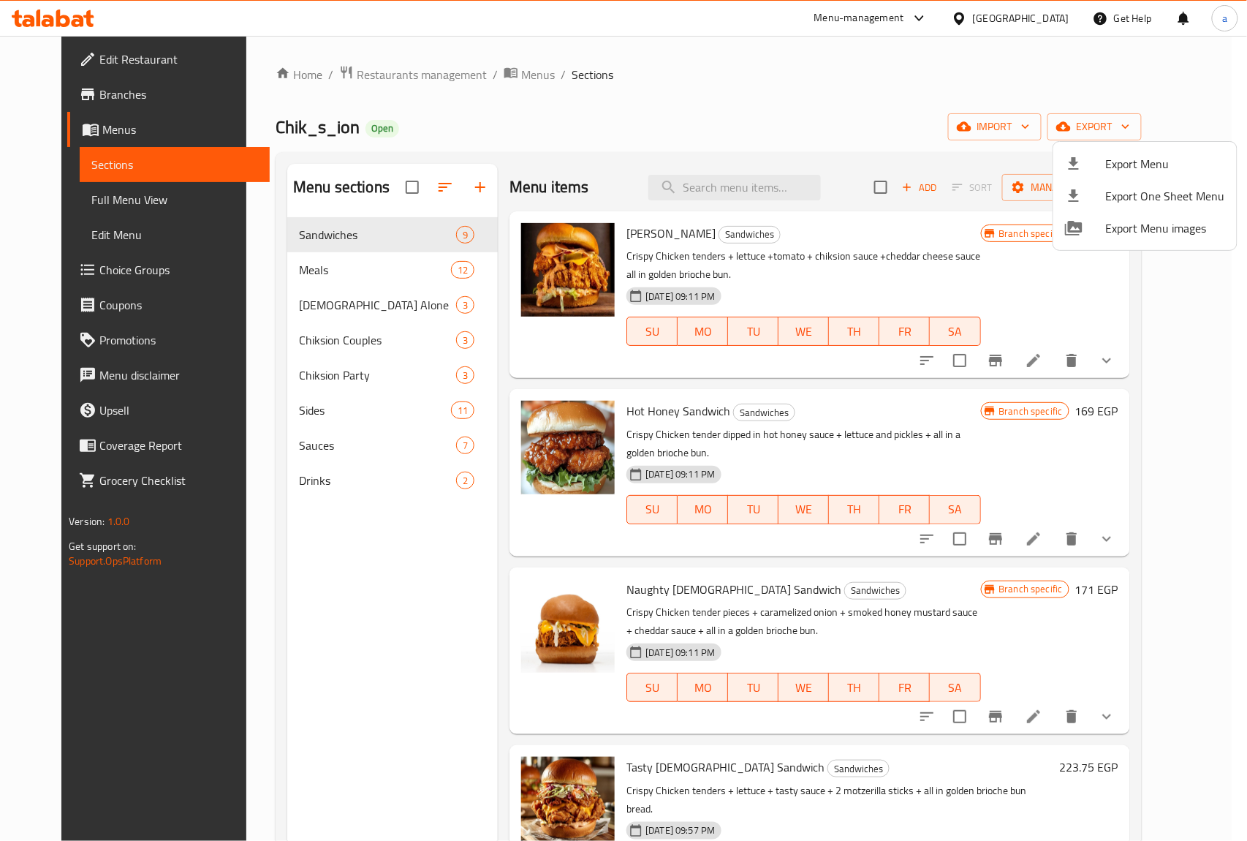
click at [1009, 79] on div at bounding box center [623, 420] width 1247 height 841
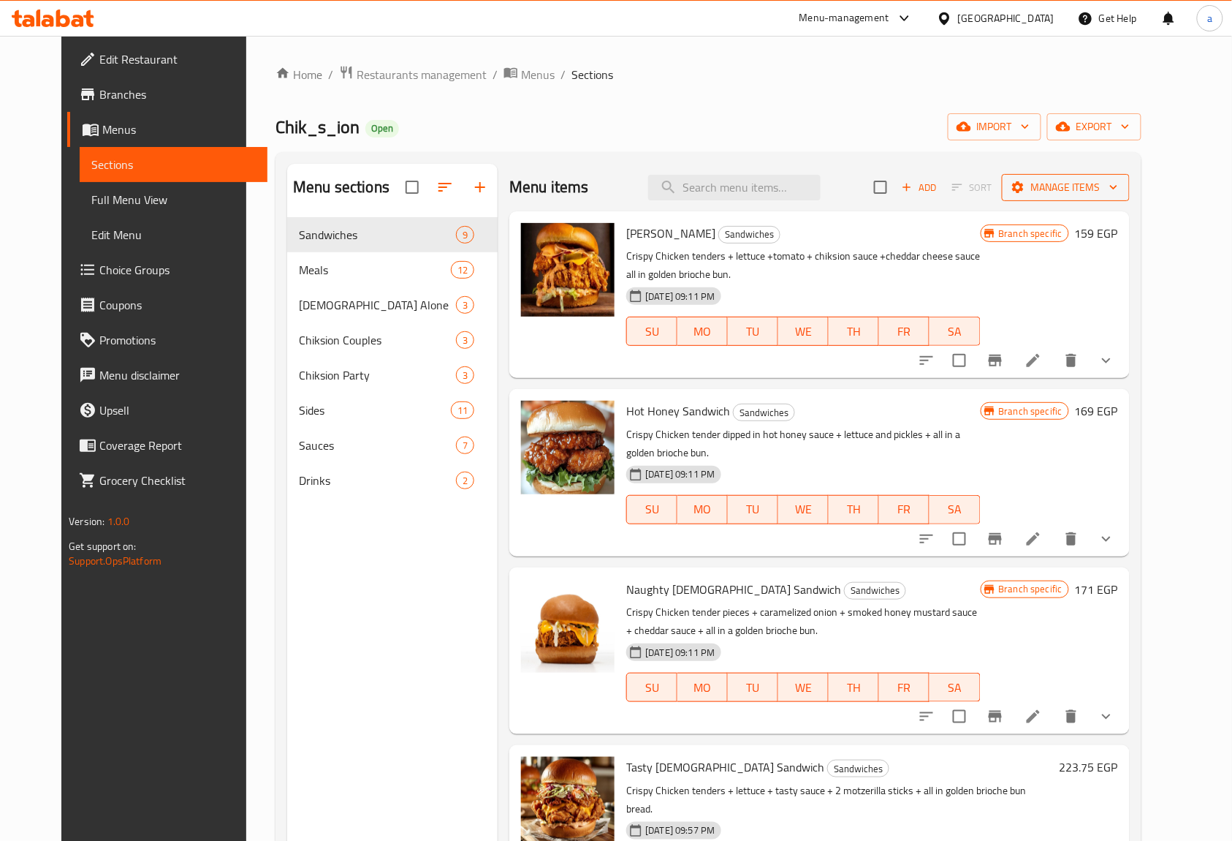
click at [1121, 176] on button "Manage items" at bounding box center [1066, 187] width 128 height 27
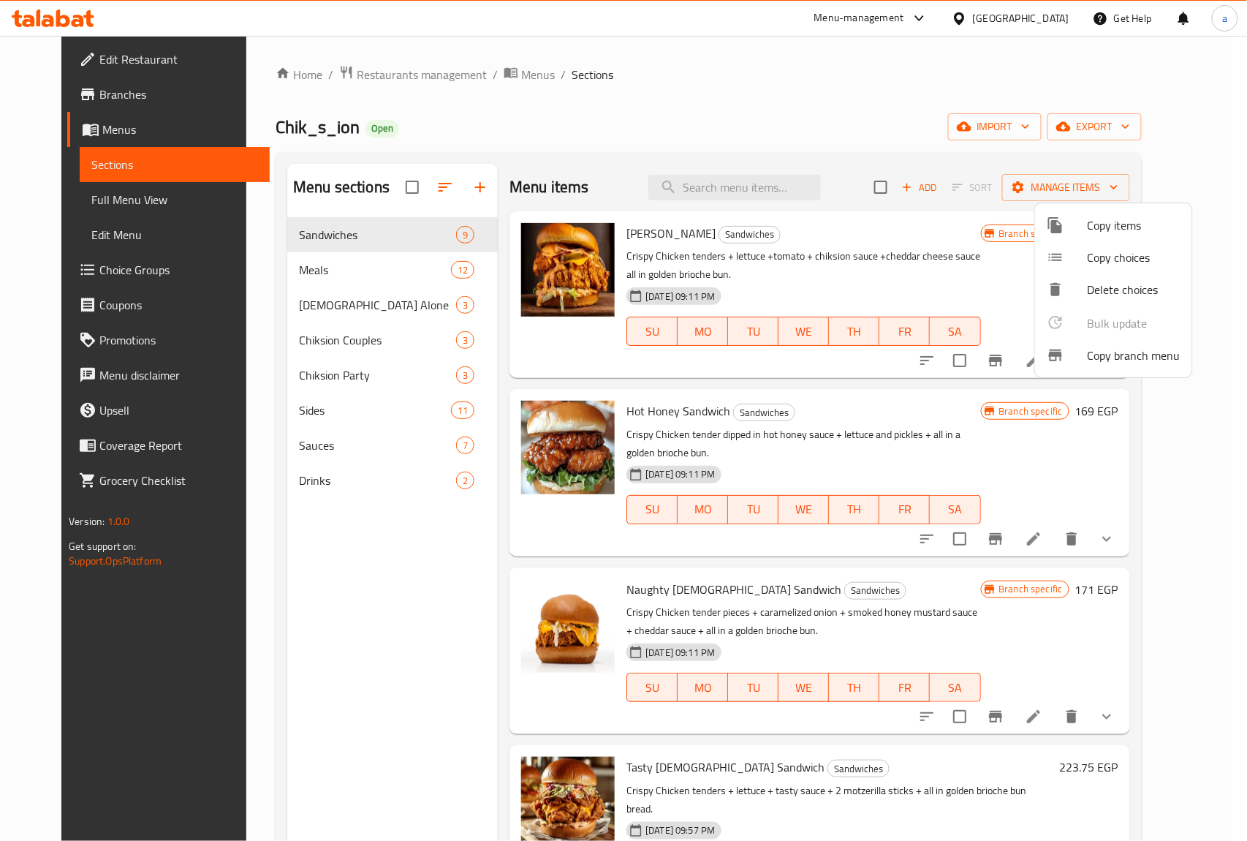
click at [1111, 357] on span "Copy branch menu" at bounding box center [1134, 355] width 93 height 18
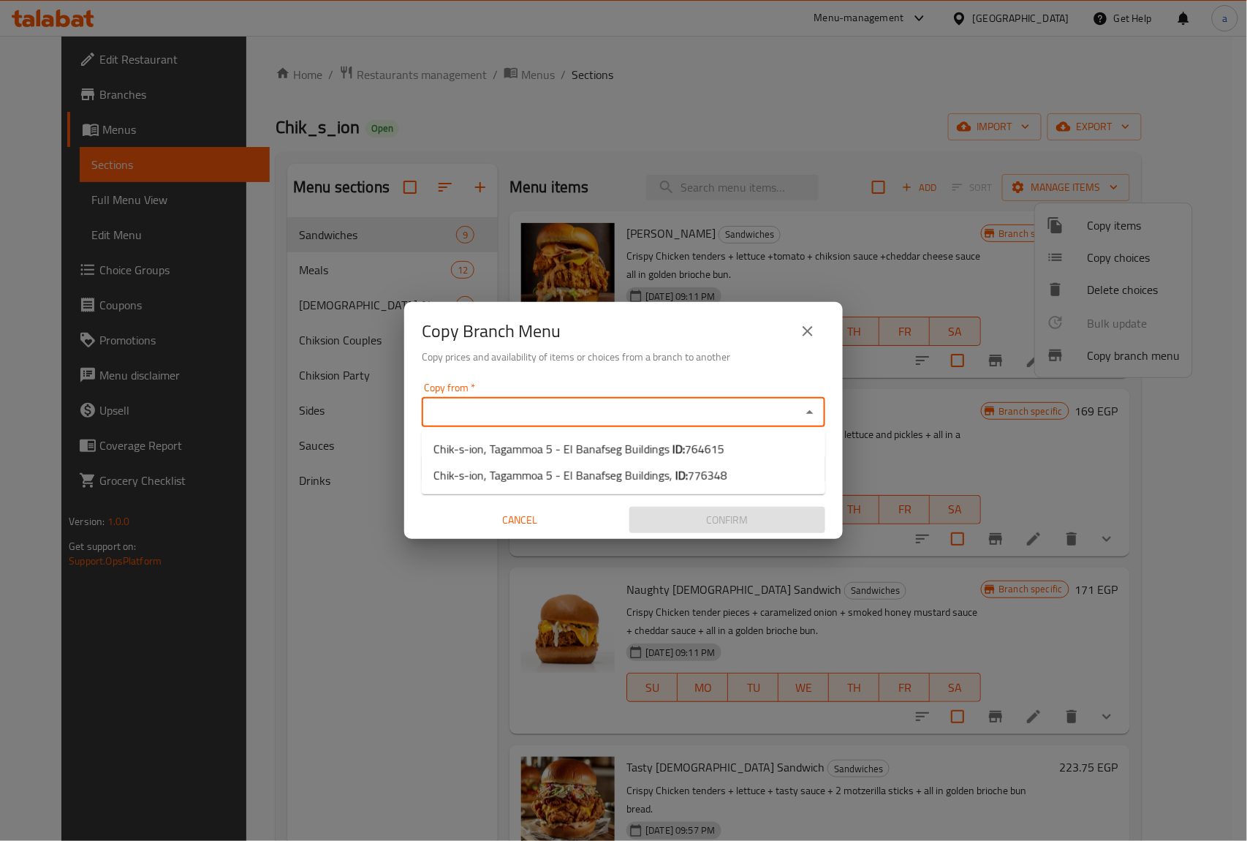
click at [524, 411] on input "Copy from   *" at bounding box center [611, 412] width 371 height 20
click at [332, 513] on div "Copy Branch Menu Copy prices and availability of items or choices from a branch…" at bounding box center [623, 420] width 1247 height 841
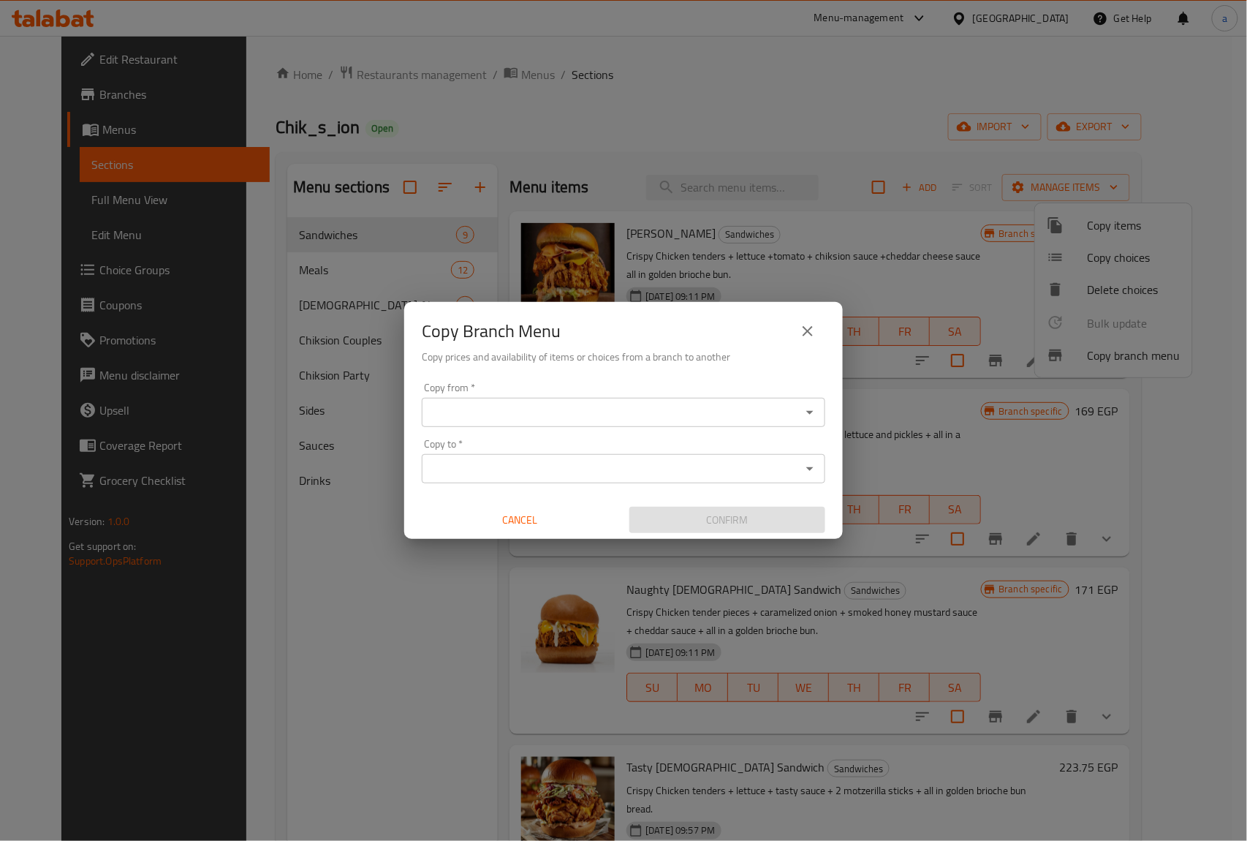
click at [591, 393] on div "Copy from   * Copy from *" at bounding box center [623, 404] width 403 height 45
click at [594, 402] on input "Copy from   *" at bounding box center [611, 412] width 371 height 20
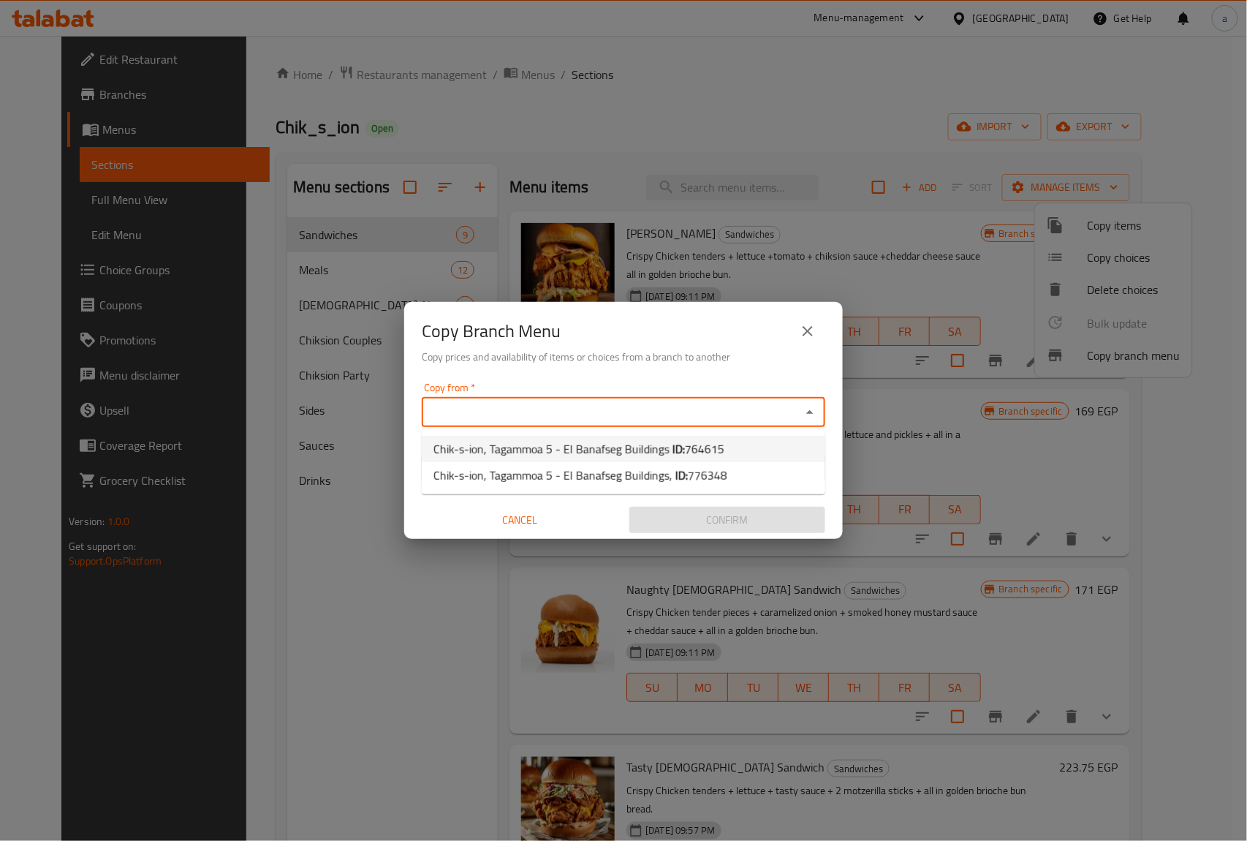
click at [667, 456] on span "Chik-s-ion, Tagammoa 5 - El Banafseg Buildings ID: 764615" at bounding box center [578, 449] width 291 height 18
type input "Chik-s-ion, Tagammoa 5 - El Banafseg Buildings"
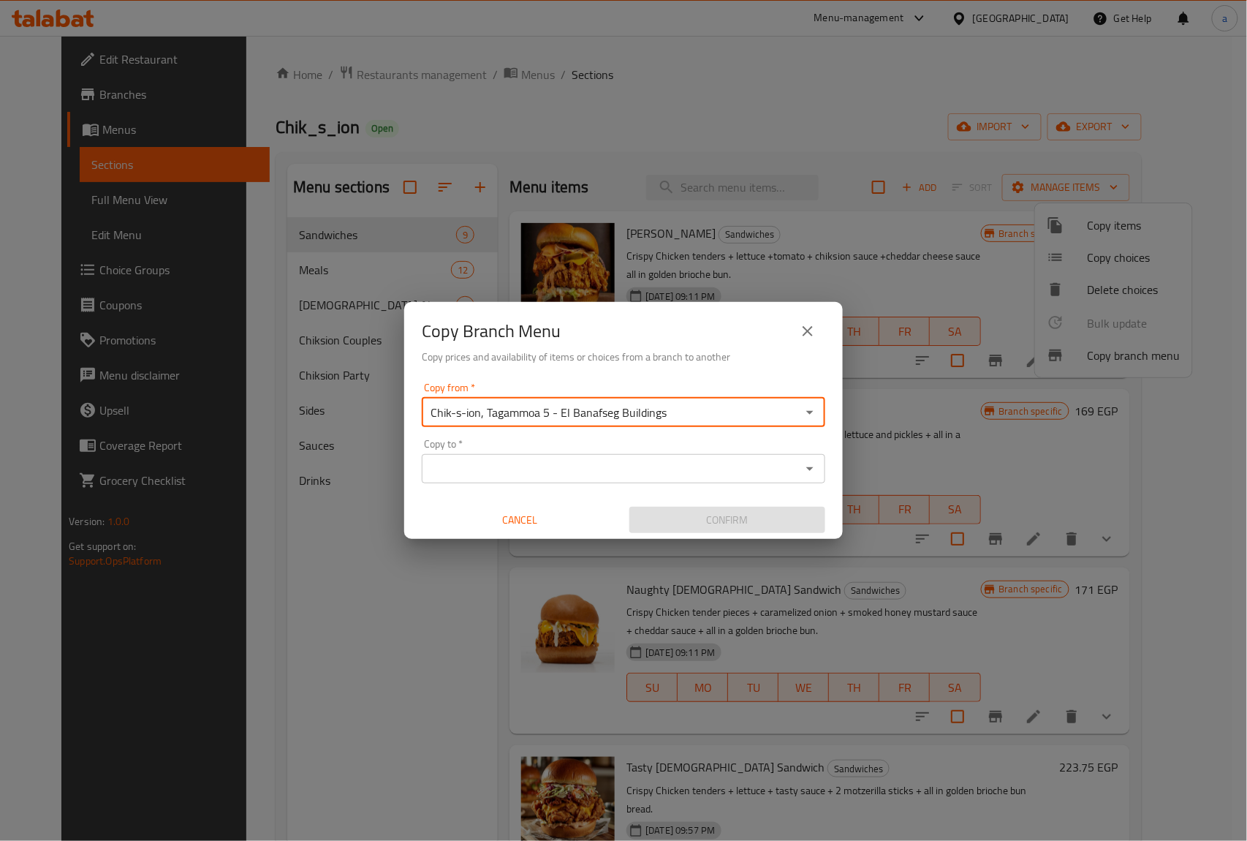
click at [645, 466] on input "Copy to   *" at bounding box center [611, 468] width 371 height 20
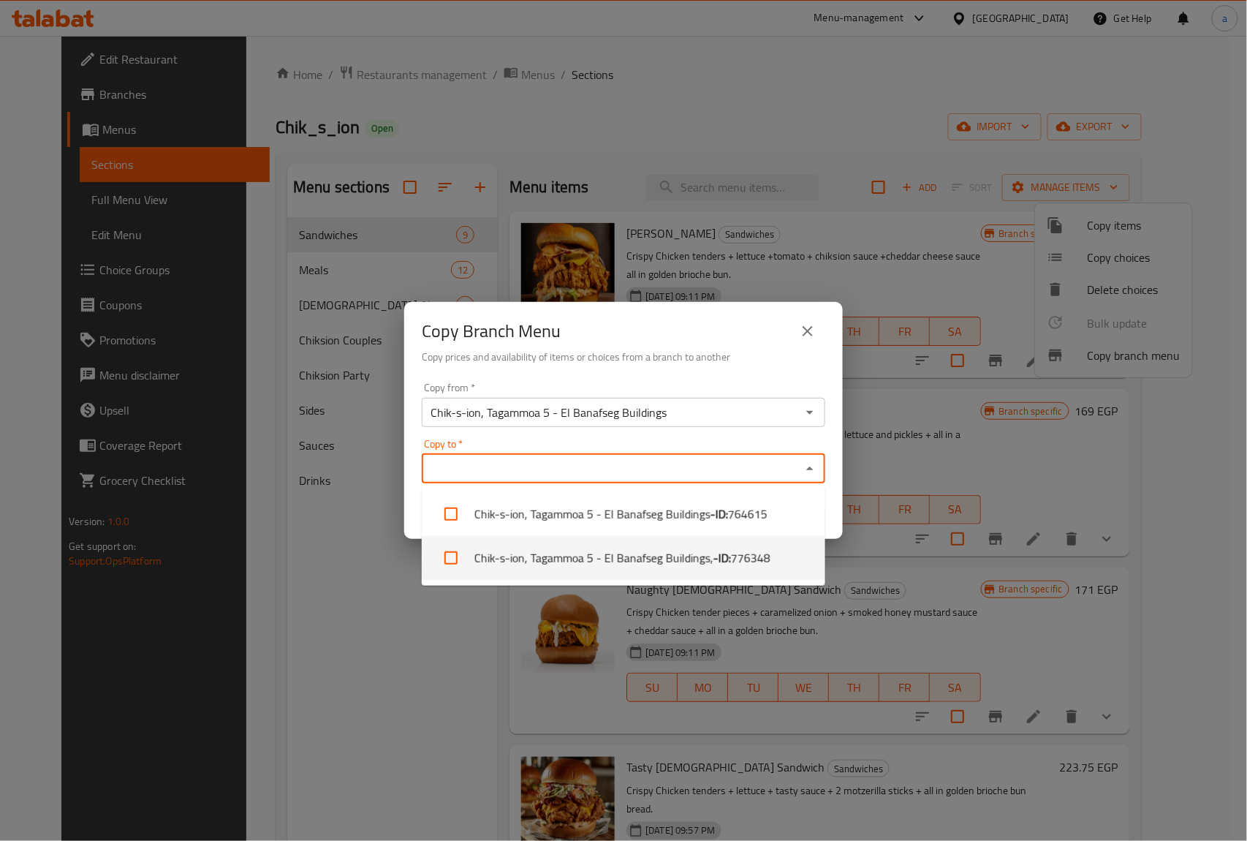
click at [620, 556] on li "Chik-s-ion, Tagammoa 5 - El Banafseg Buildings, - ID: 776348" at bounding box center [623, 558] width 403 height 44
checkbox input "true"
click at [457, 670] on div "Copy Branch Menu Copy prices and availability of items or choices from a branch…" at bounding box center [623, 420] width 1247 height 841
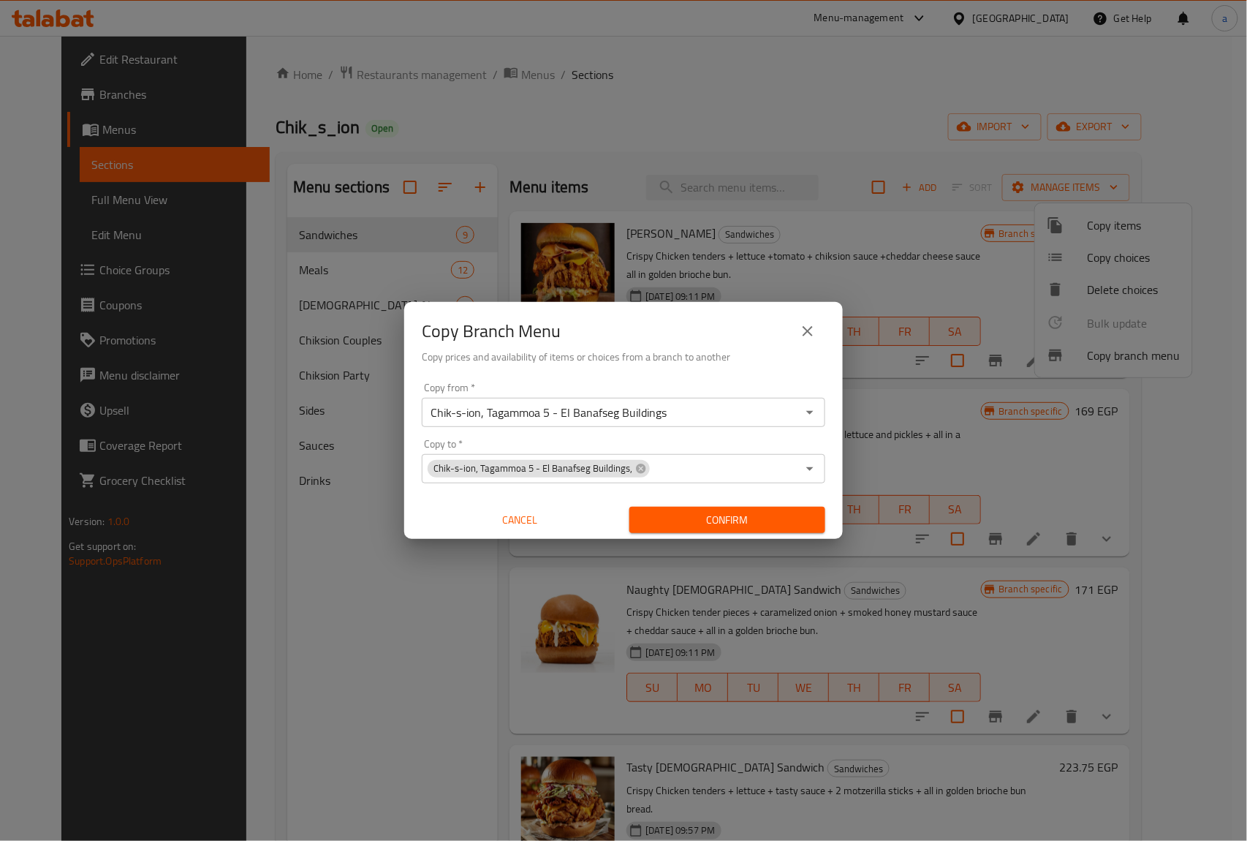
click at [816, 338] on icon "close" at bounding box center [808, 331] width 18 height 18
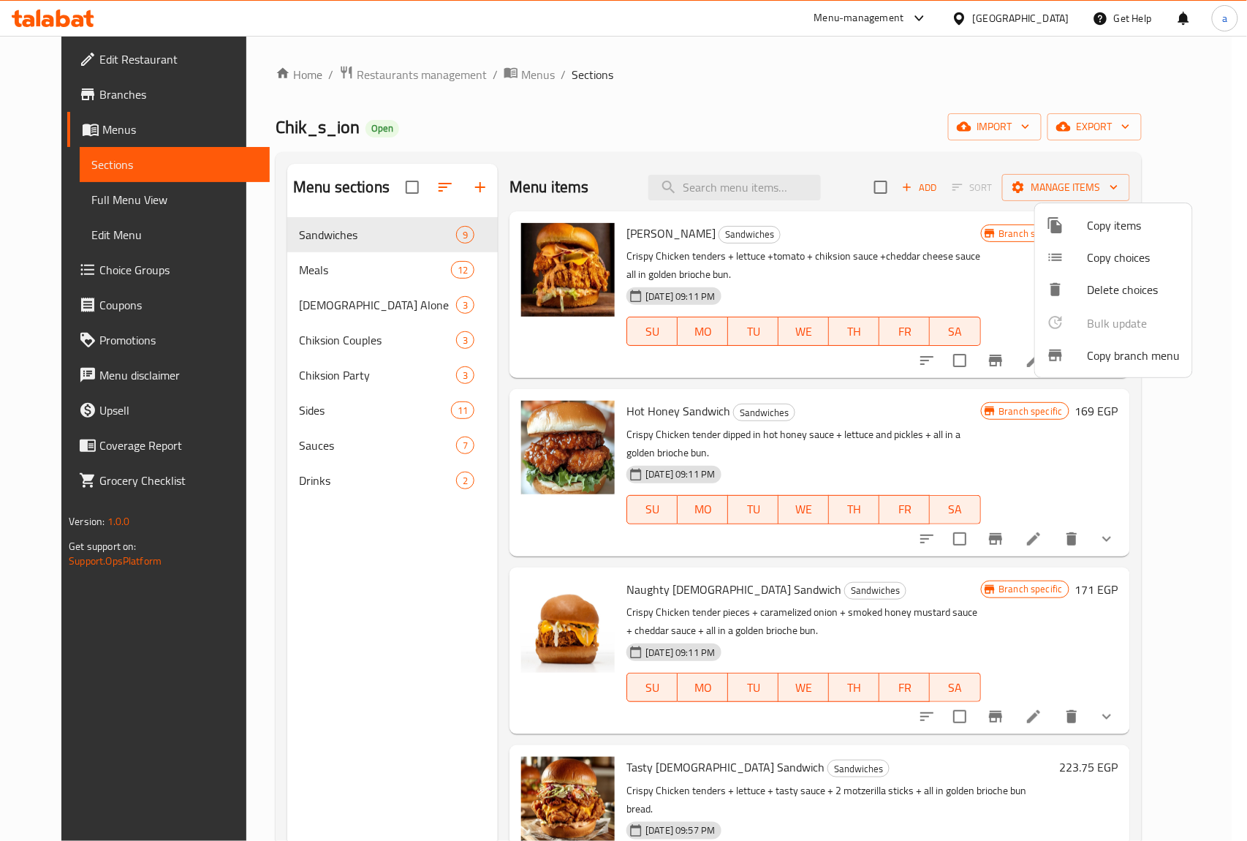
click at [115, 164] on div at bounding box center [623, 420] width 1247 height 841
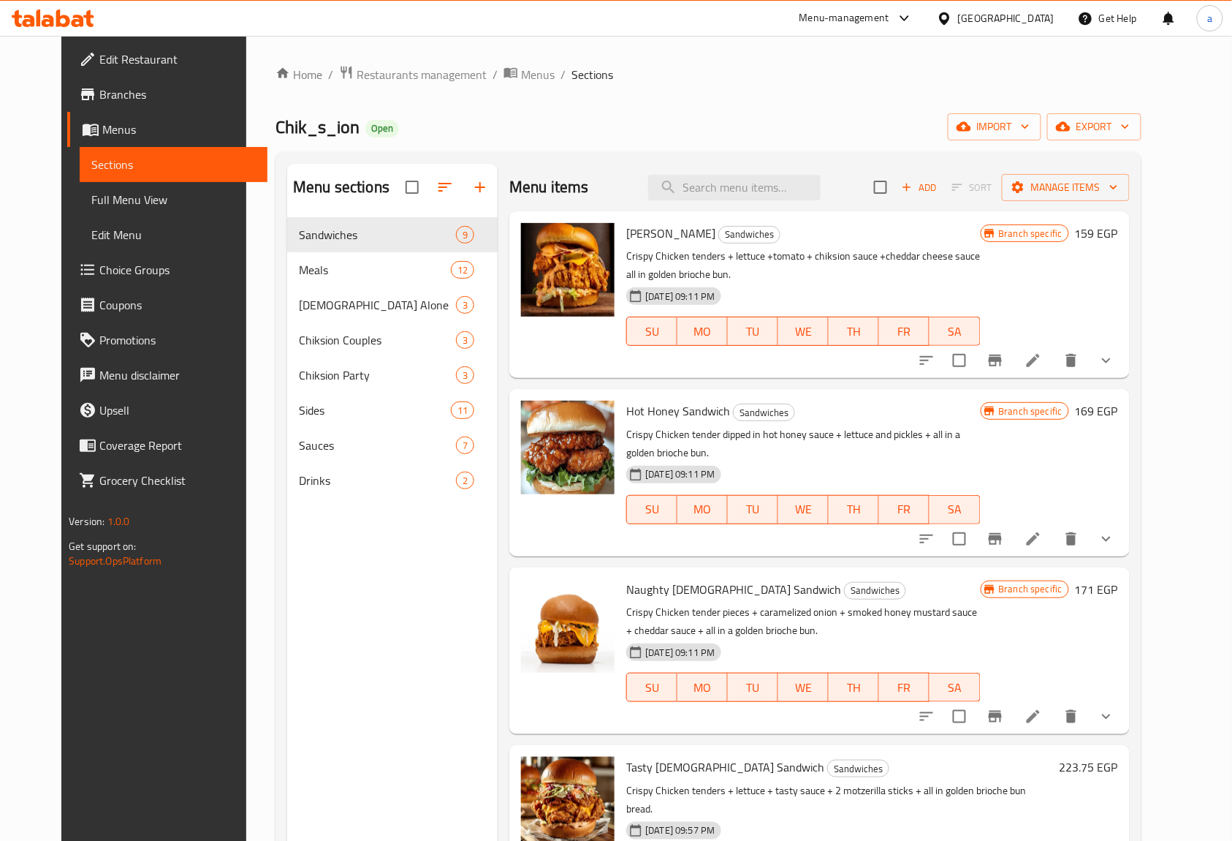
click at [99, 92] on span "Branches" at bounding box center [177, 95] width 156 height 18
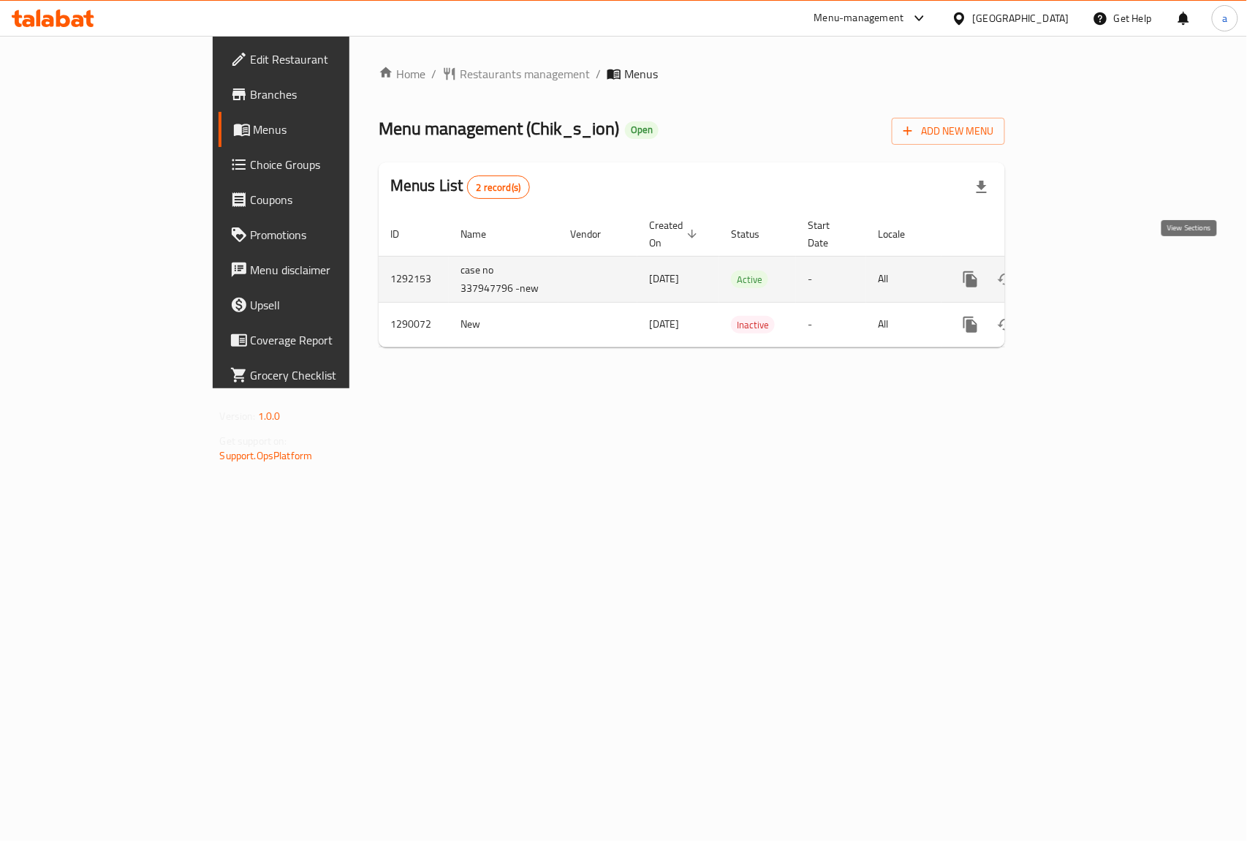
click at [1093, 270] on link "enhanced table" at bounding box center [1075, 279] width 35 height 35
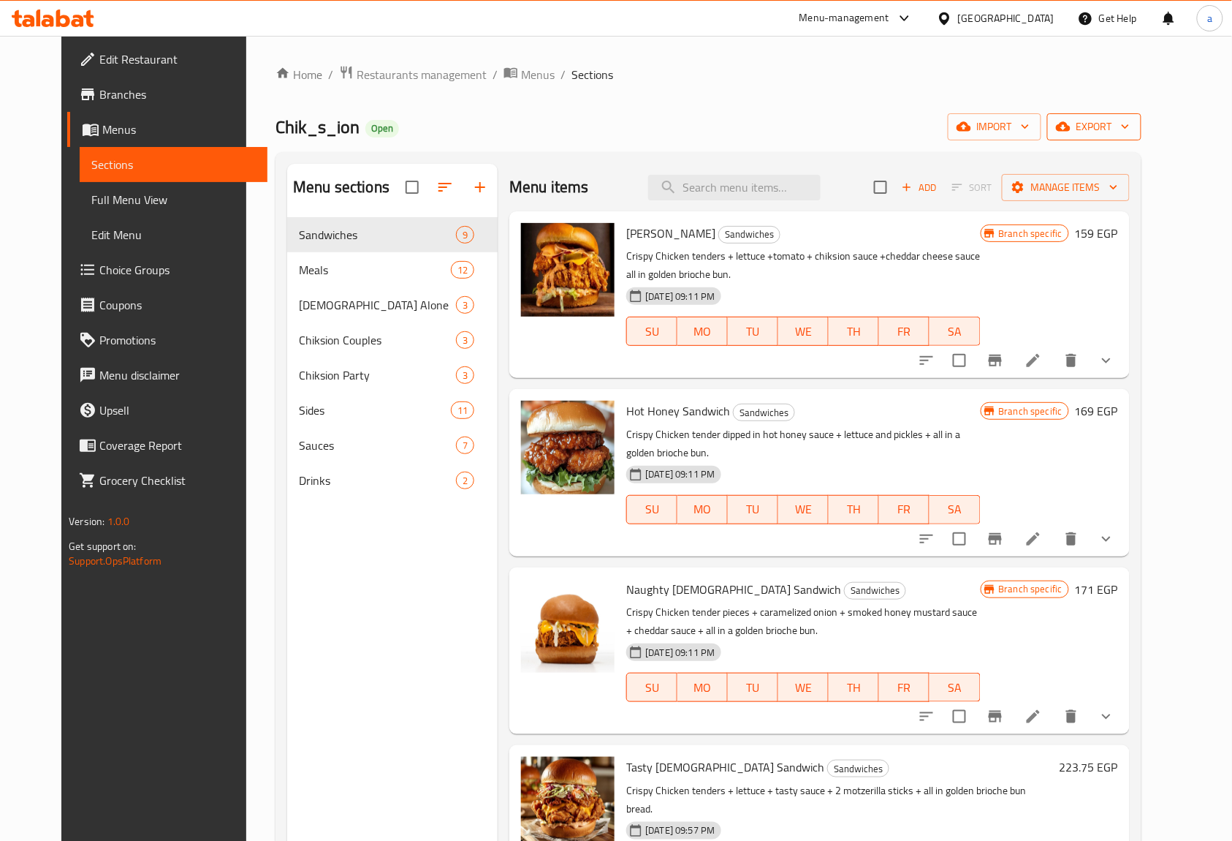
click at [1130, 124] on span "export" at bounding box center [1094, 127] width 71 height 18
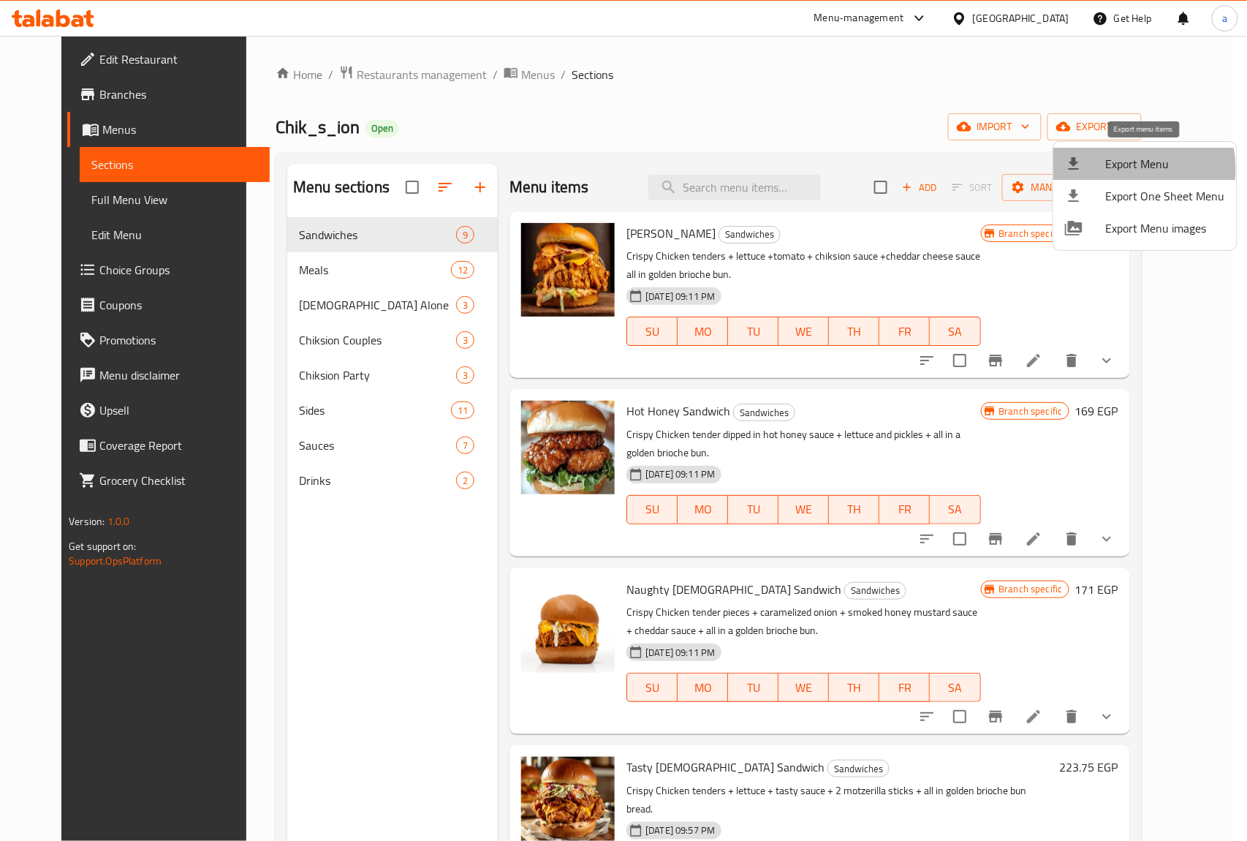
click at [1093, 170] on div at bounding box center [1085, 164] width 41 height 18
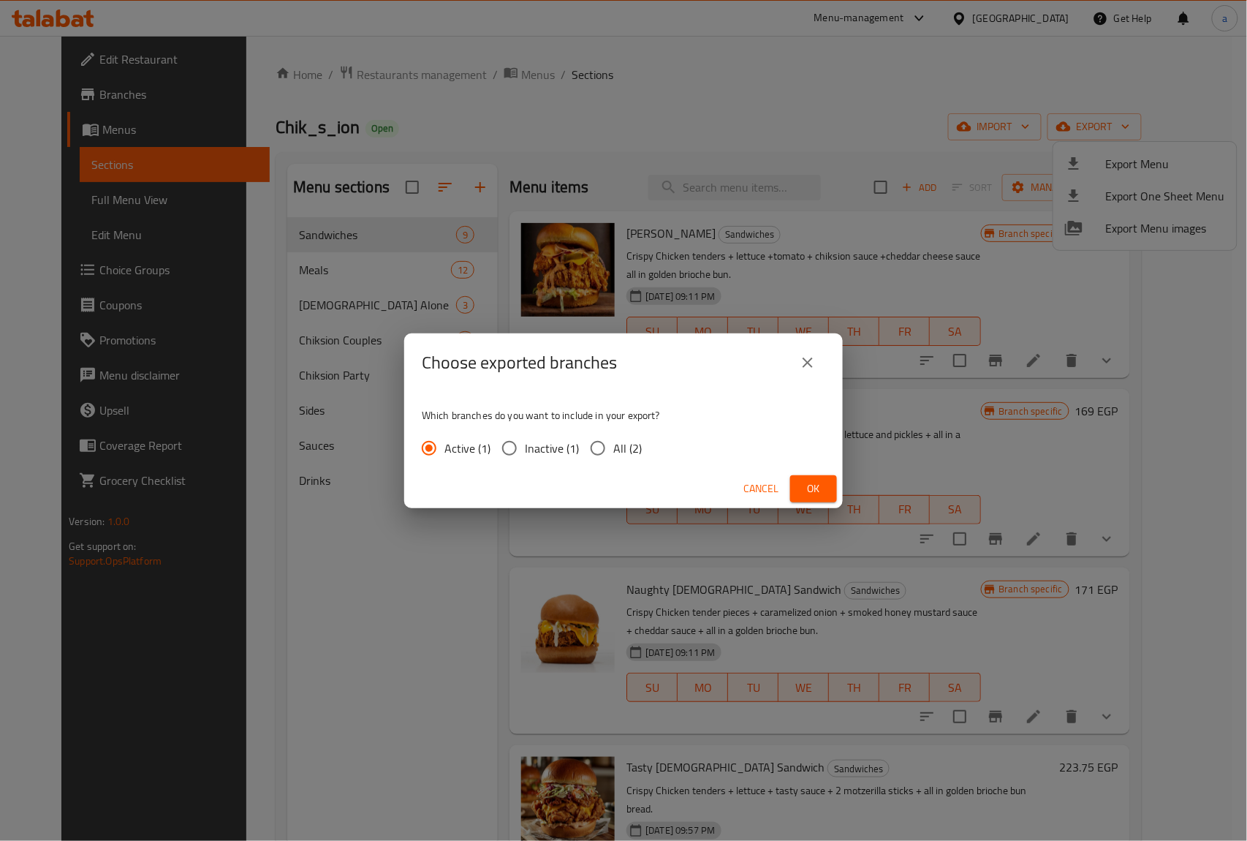
click at [618, 449] on span "All (2)" at bounding box center [627, 448] width 29 height 18
click at [613, 449] on input "All (2)" at bounding box center [598, 448] width 31 height 31
radio input "true"
click at [811, 361] on icon "close" at bounding box center [808, 363] width 18 height 18
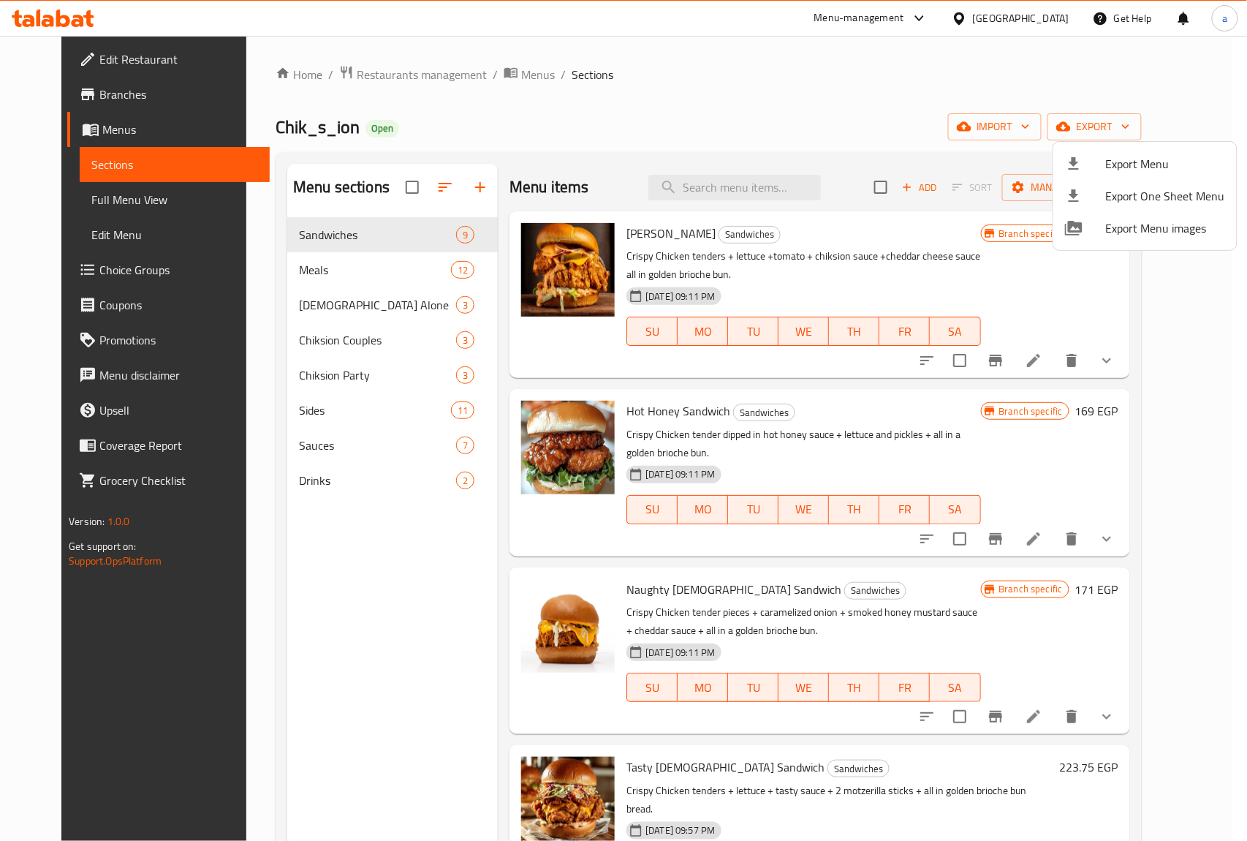
click at [92, 197] on div at bounding box center [623, 420] width 1247 height 841
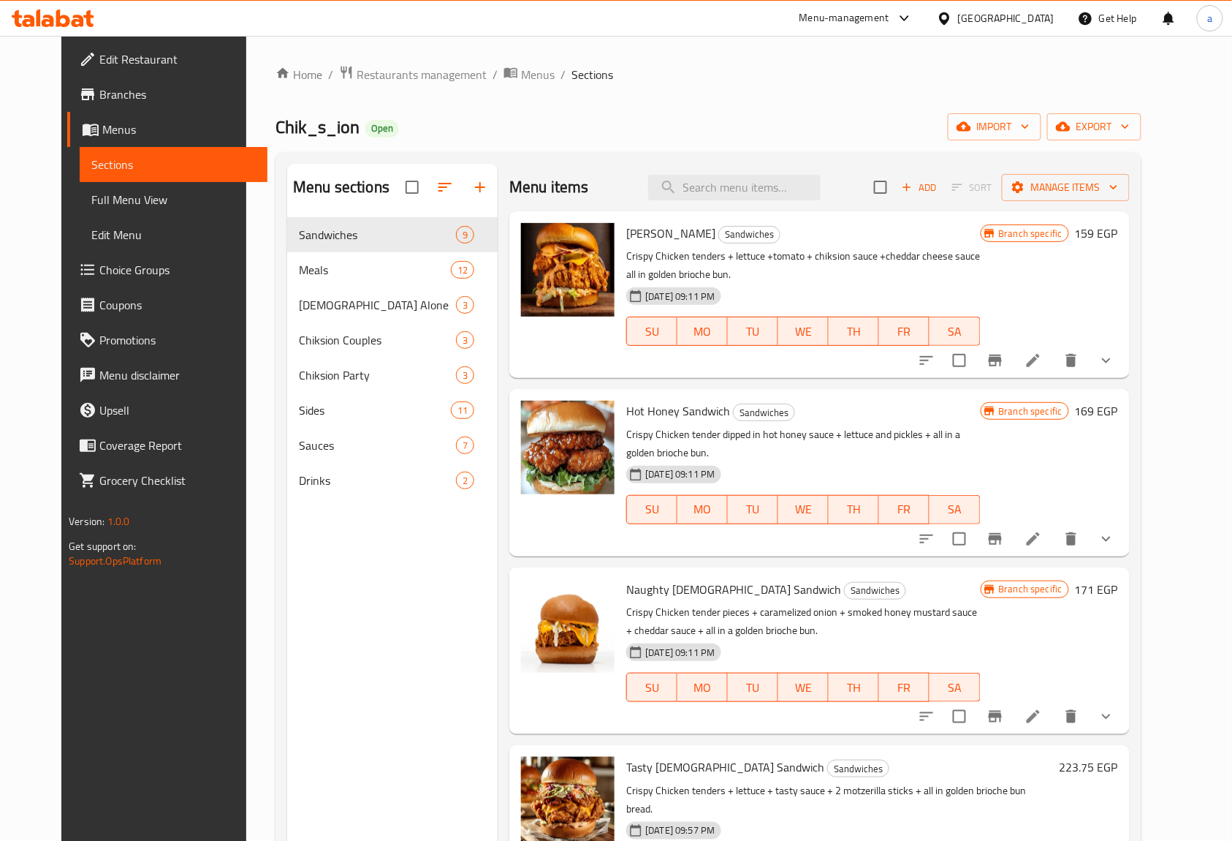
click at [100, 206] on span "Full Menu View" at bounding box center [173, 200] width 164 height 18
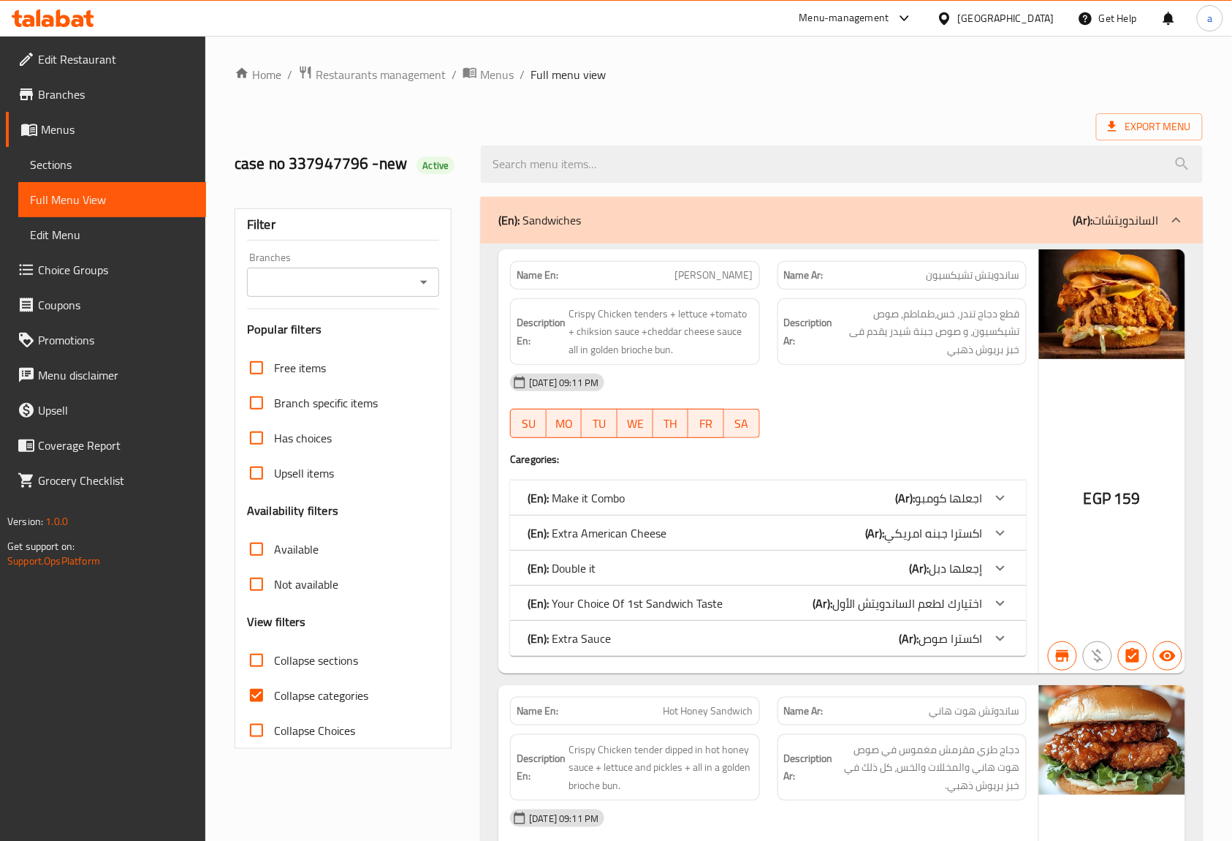
click at [254, 693] on input "Collapse categories" at bounding box center [256, 695] width 35 height 35
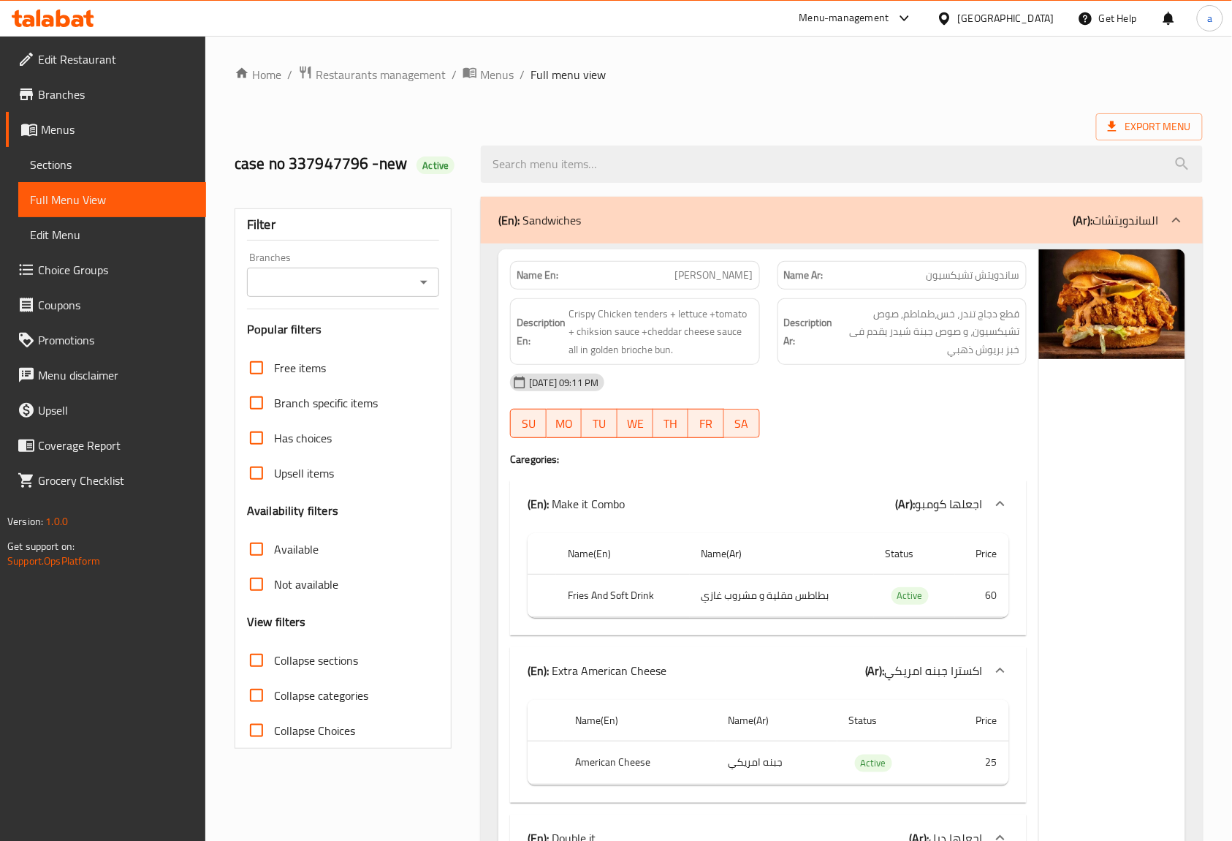
click at [253, 693] on input "Collapse categories" at bounding box center [256, 695] width 35 height 35
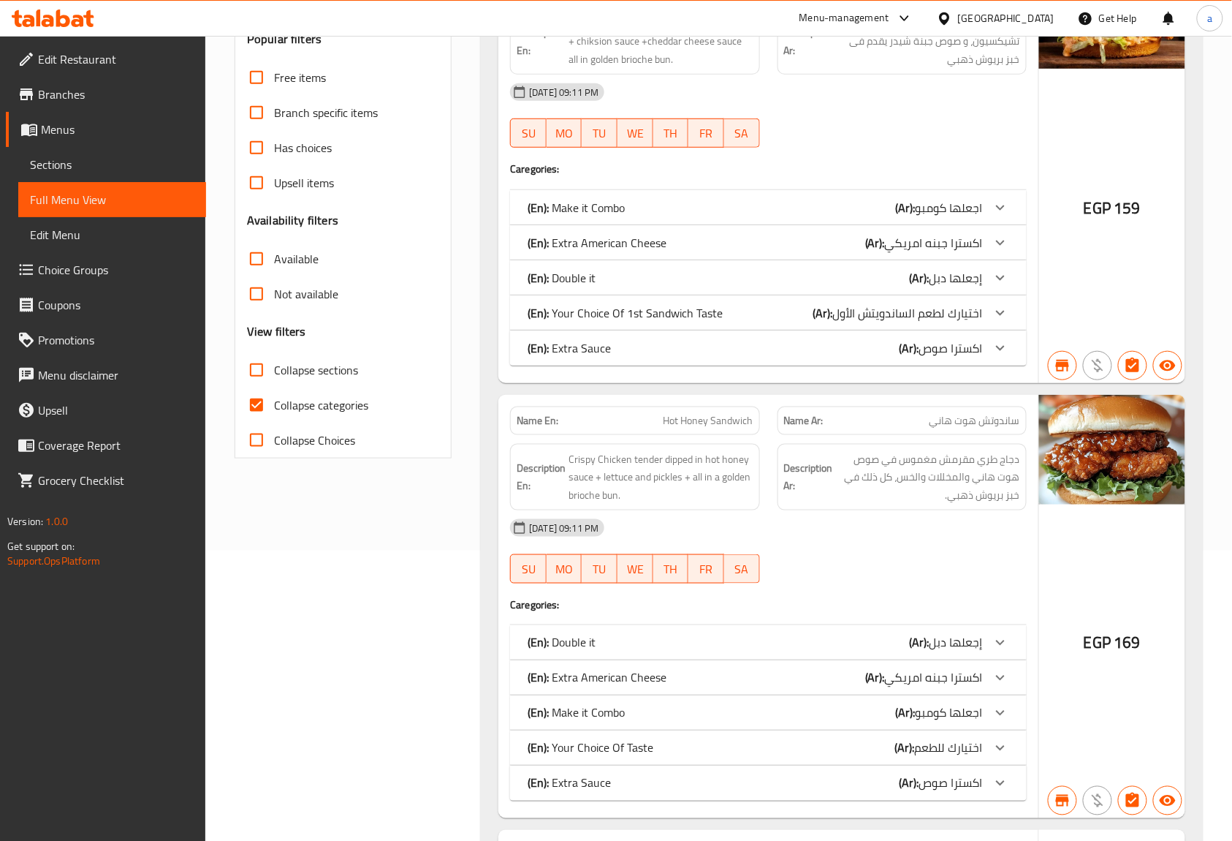
scroll to position [194, 0]
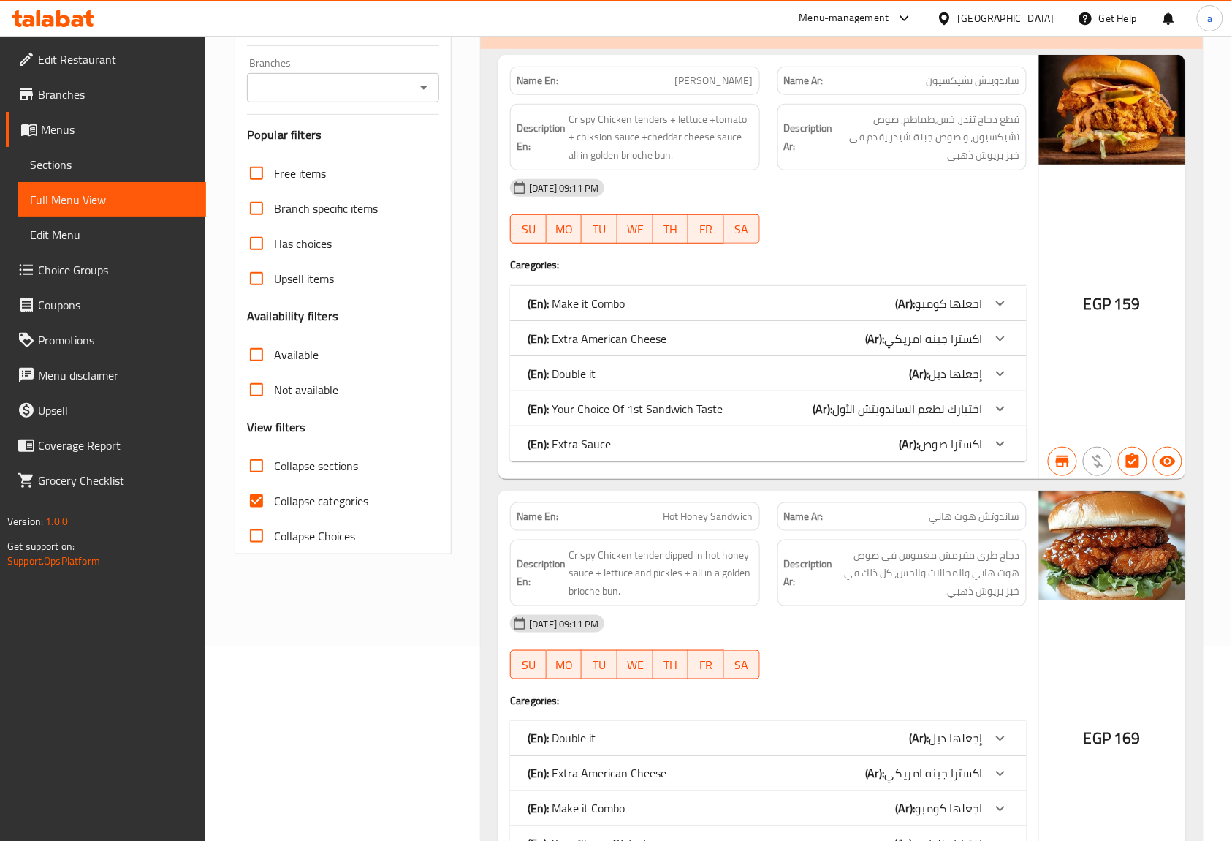
click at [253, 504] on input "Collapse categories" at bounding box center [256, 500] width 35 height 35
checkbox input "false"
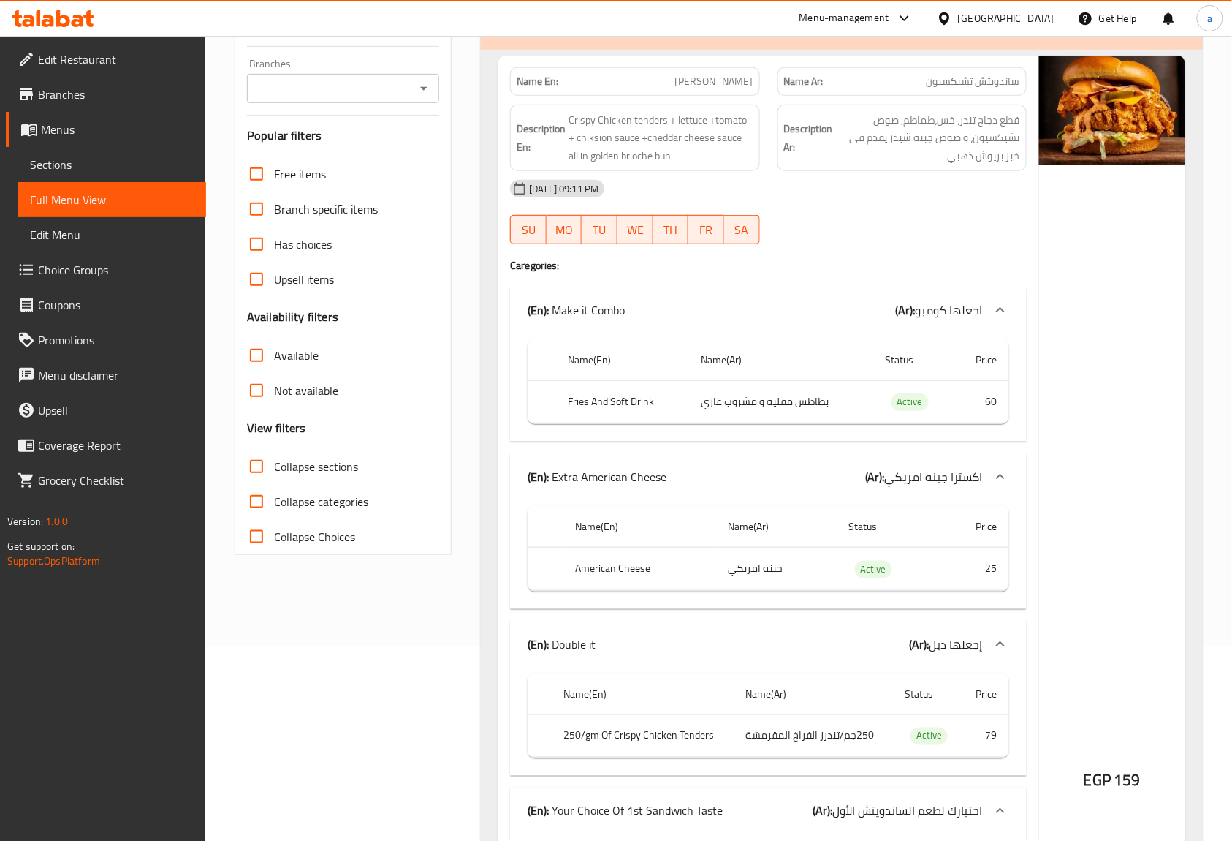
scroll to position [292, 0]
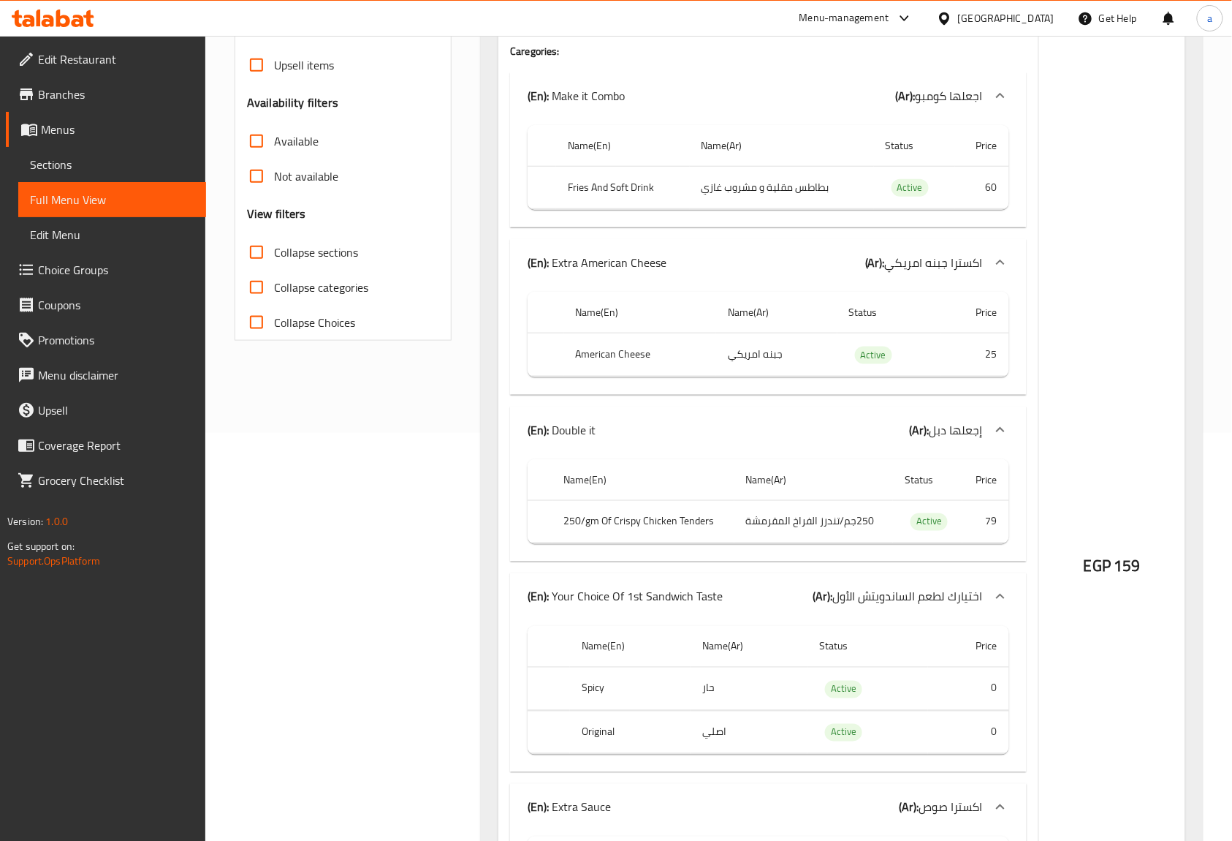
scroll to position [194, 0]
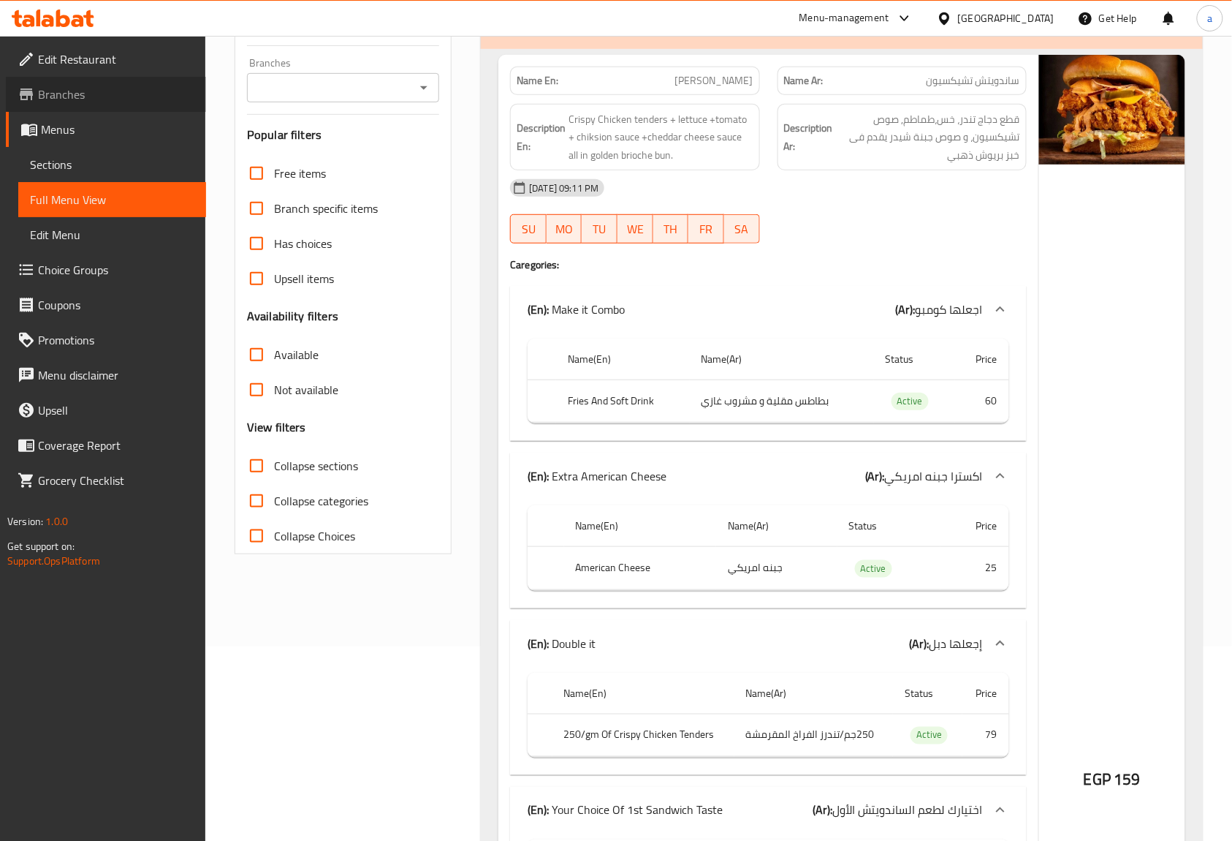
click at [45, 88] on span "Branches" at bounding box center [116, 95] width 156 height 18
